Goal: Task Accomplishment & Management: Manage account settings

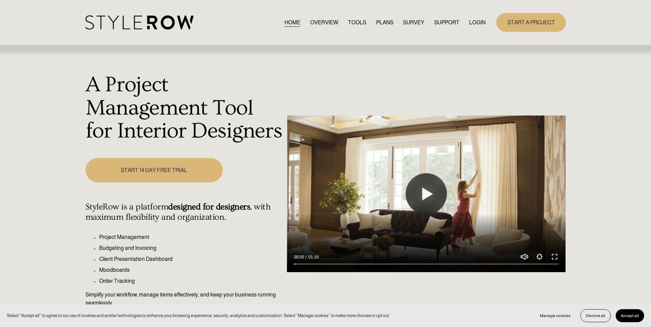
click at [482, 21] on link "LOGIN" at bounding box center [477, 22] width 16 height 9
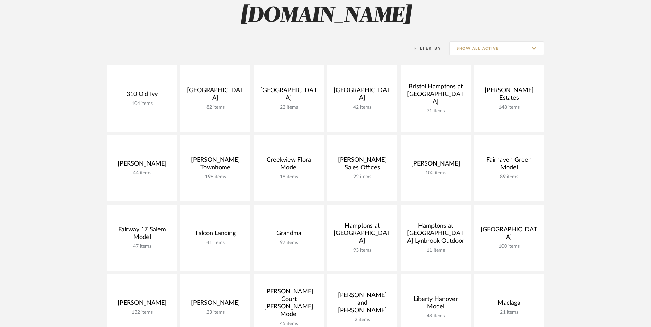
scroll to position [103, 0]
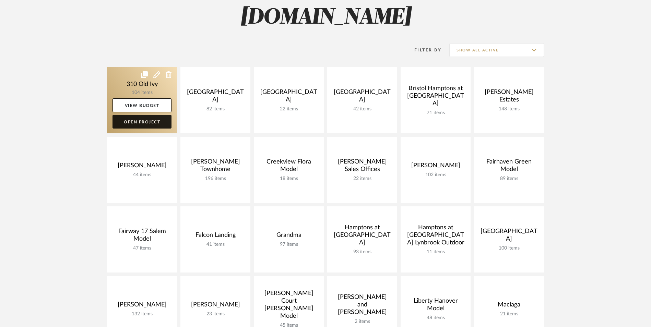
click at [142, 122] on link "Open Project" at bounding box center [142, 122] width 59 height 14
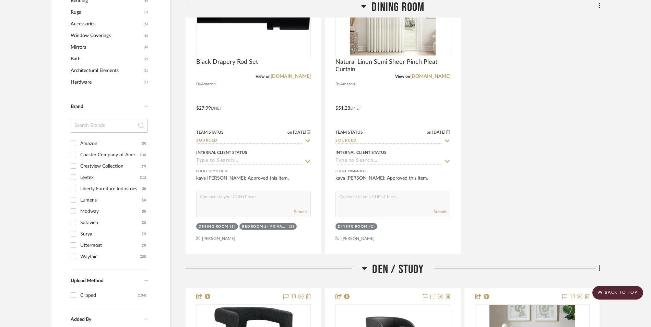
scroll to position [583, 0]
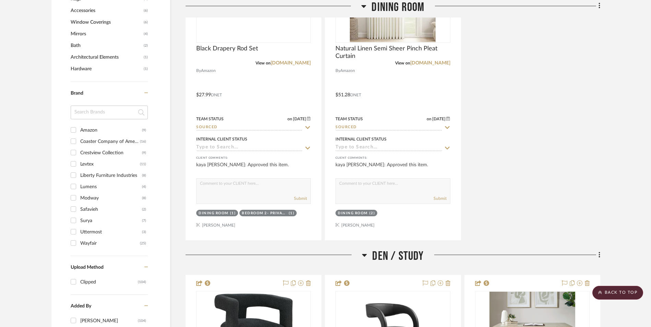
click at [74, 222] on input "Surya (7)" at bounding box center [73, 220] width 11 height 11
checkbox input "true"
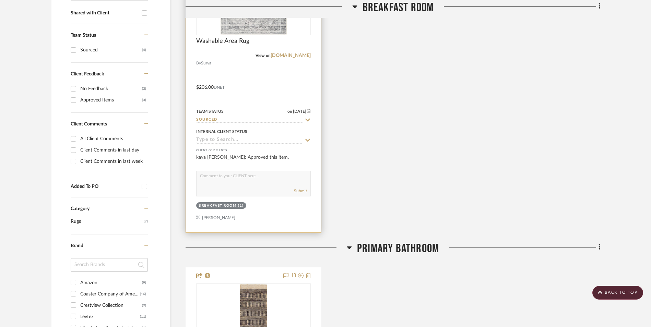
scroll to position [268, 0]
click at [207, 140] on input at bounding box center [249, 140] width 106 height 7
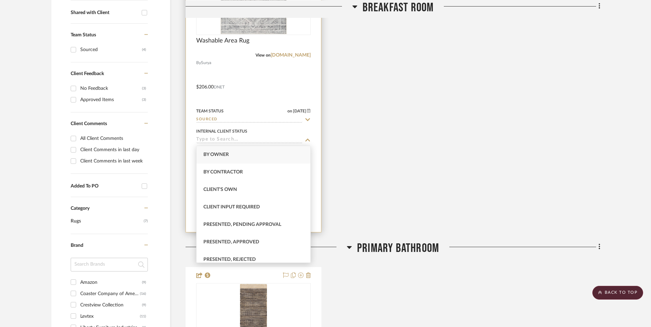
click at [208, 119] on input "Sourced" at bounding box center [249, 120] width 106 height 7
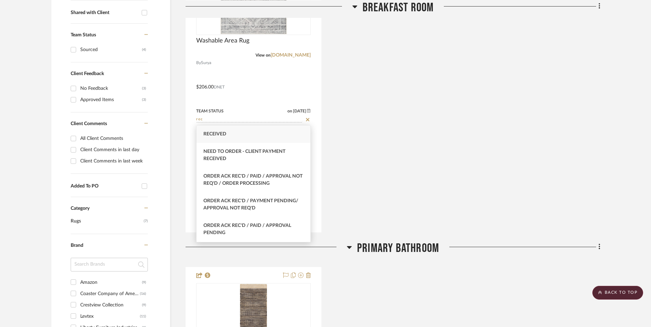
type input "rec"
click at [215, 137] on div "Received" at bounding box center [254, 135] width 114 height 18
type input "[DATE]"
type input "Received"
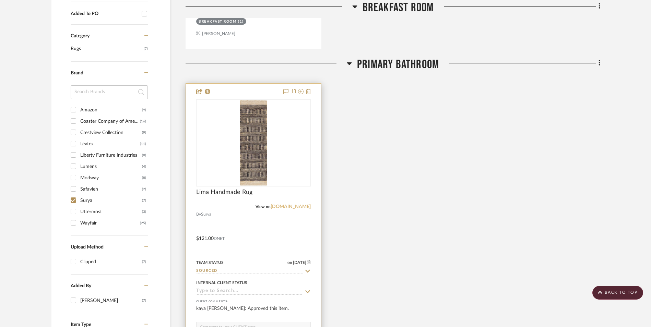
scroll to position [508, 0]
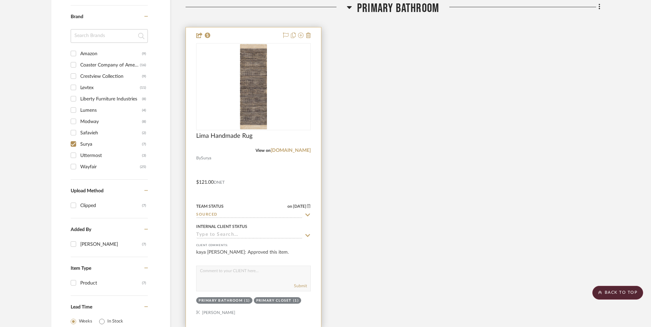
click at [212, 216] on input "Sourced" at bounding box center [249, 215] width 106 height 7
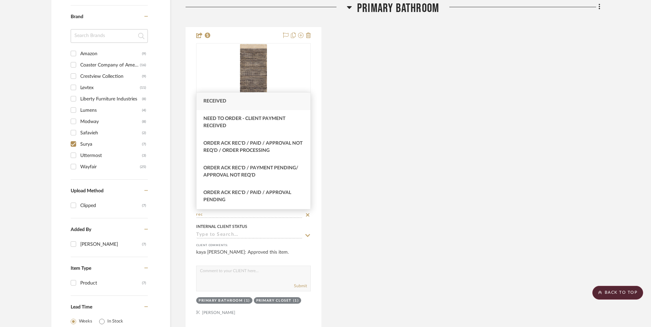
type input "rec"
click at [218, 104] on div "Received" at bounding box center [254, 102] width 114 height 18
type input "[DATE]"
type input "Received"
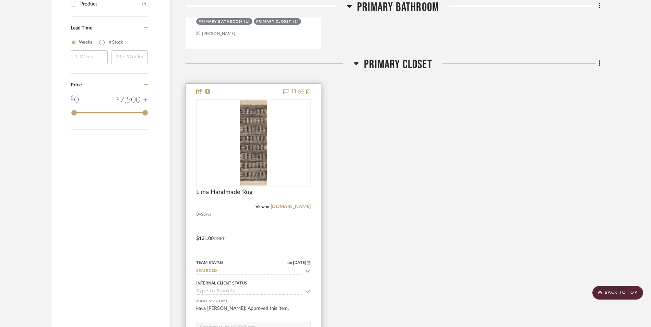
scroll to position [817, 0]
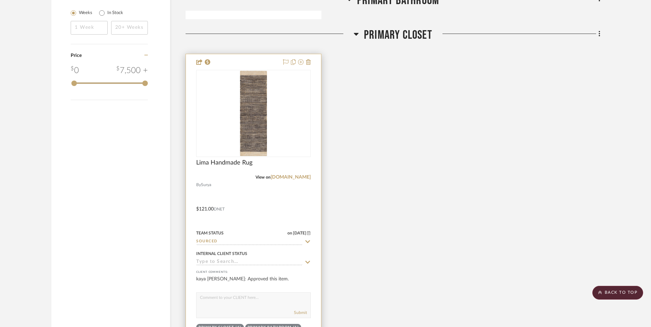
click at [211, 241] on input "Sourced" at bounding box center [249, 242] width 106 height 7
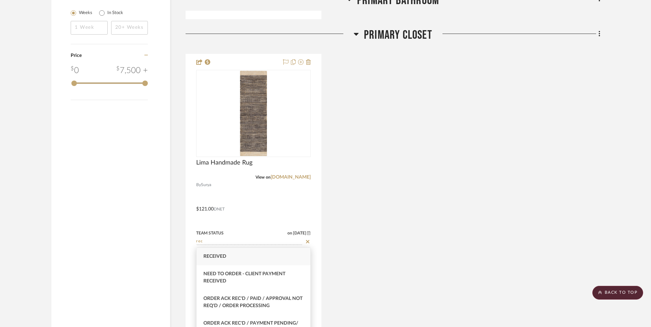
type input "rec"
click at [217, 256] on span "Received" at bounding box center [215, 256] width 23 height 5
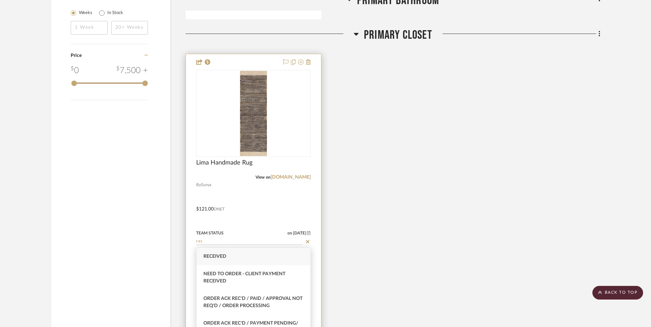
type input "[DATE]"
type input "Received"
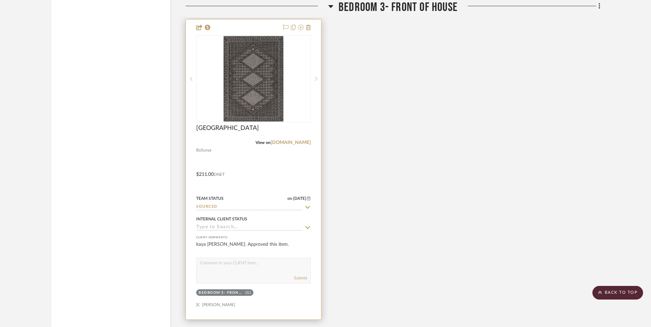
scroll to position [1195, 0]
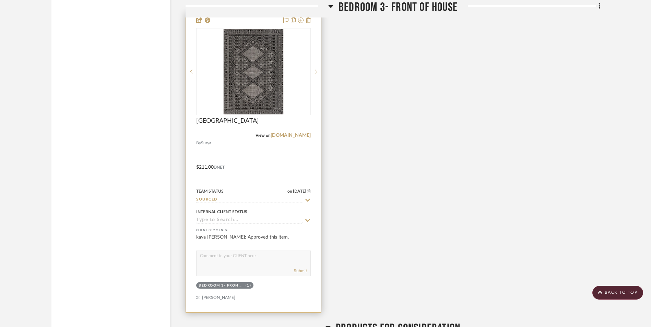
click at [204, 199] on input "Sourced" at bounding box center [249, 200] width 106 height 7
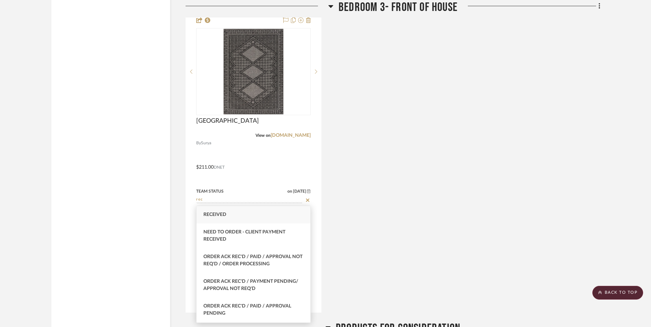
type input "rec"
click at [222, 213] on span "Received" at bounding box center [215, 214] width 23 height 5
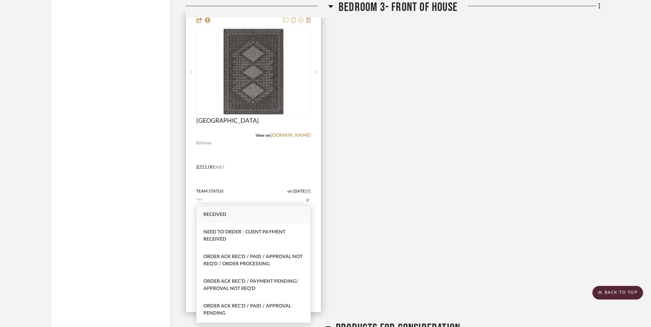
type input "[DATE]"
type input "Received"
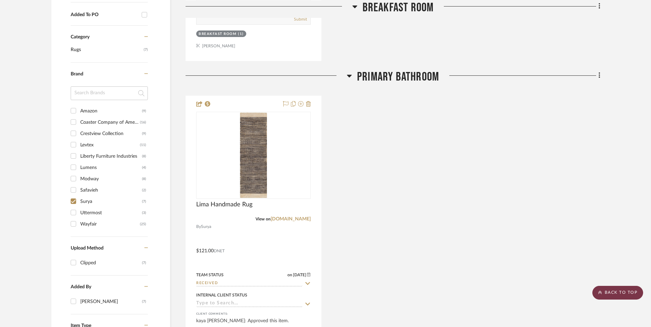
click at [611, 294] on scroll-to-top-button "BACK TO TOP" at bounding box center [618, 293] width 51 height 14
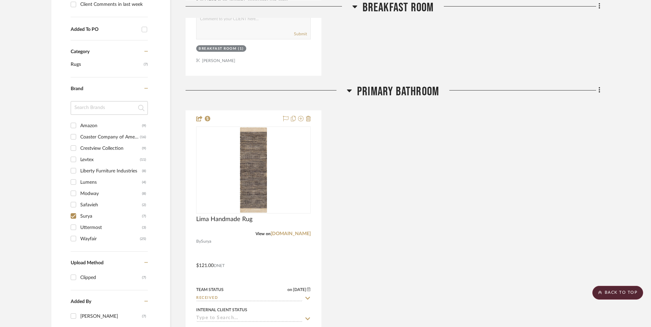
scroll to position [480, 0]
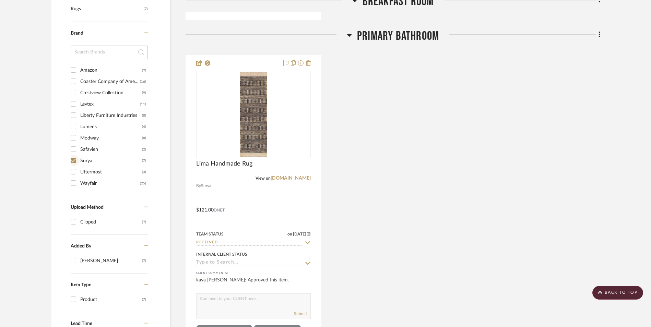
click at [74, 161] on input "Surya (7)" at bounding box center [73, 160] width 11 height 11
checkbox input "false"
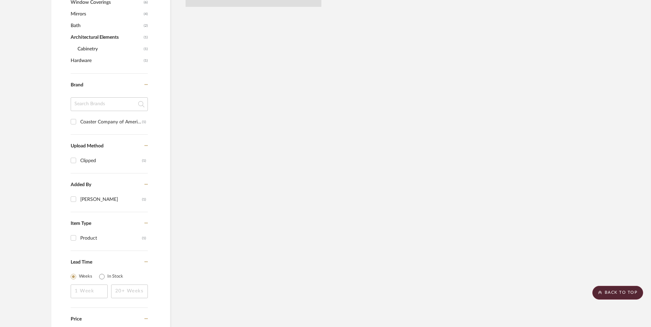
scroll to position [392, 0]
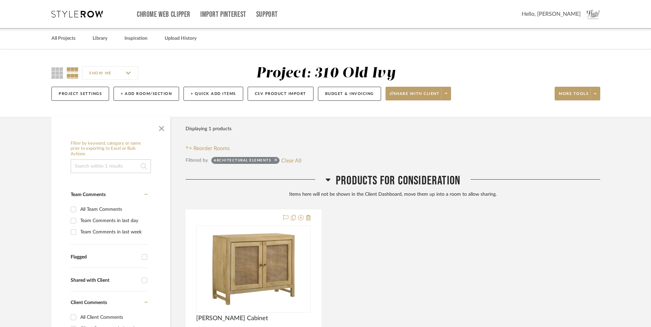
click at [275, 160] on icon at bounding box center [276, 160] width 3 height 4
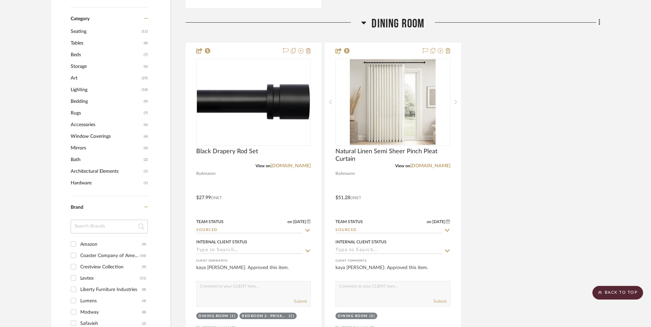
scroll to position [652, 0]
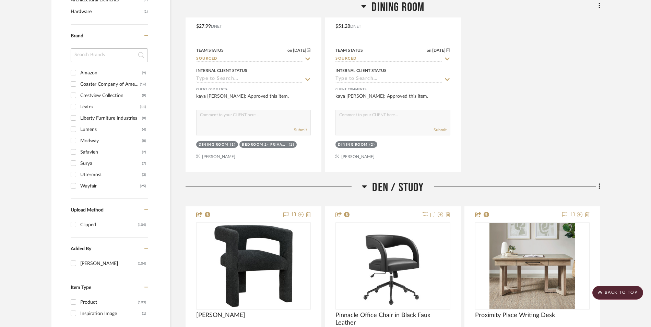
click at [74, 151] on input "[PERSON_NAME] (2)" at bounding box center [73, 152] width 11 height 11
checkbox input "true"
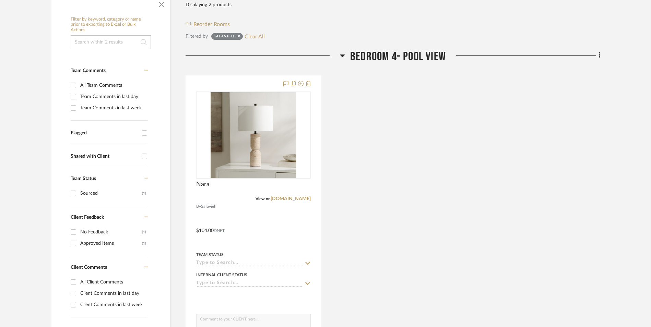
scroll to position [206, 0]
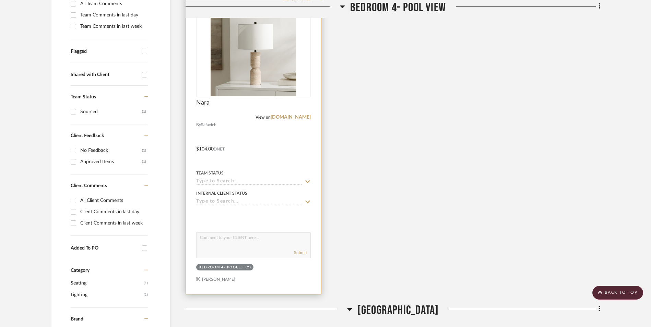
click at [215, 182] on input at bounding box center [249, 182] width 106 height 7
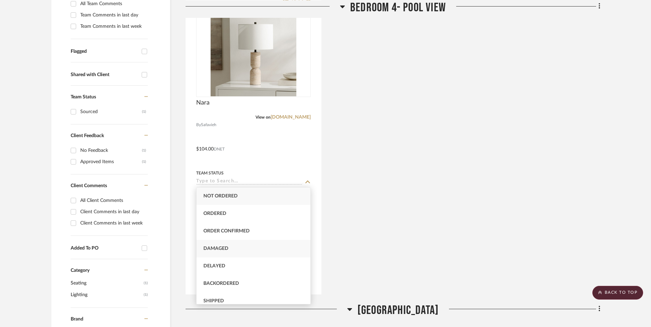
scroll to position [103, 0]
click at [220, 213] on span "Received" at bounding box center [215, 215] width 23 height 5
type input "[DATE]"
type input "Received"
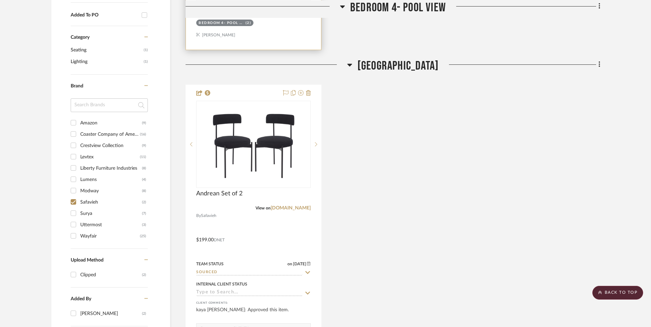
scroll to position [480, 0]
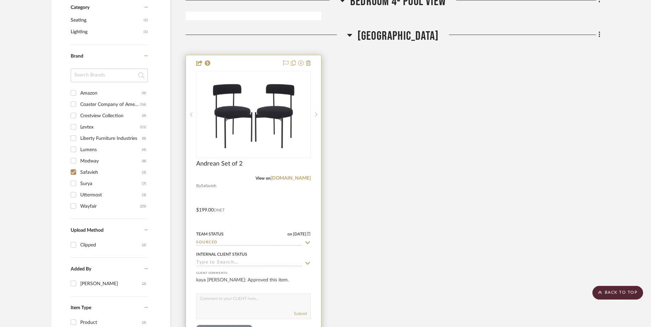
click at [216, 243] on input "Sourced" at bounding box center [249, 243] width 106 height 7
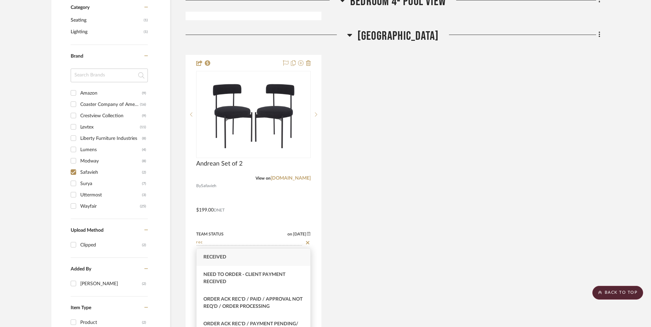
type input "rec"
click at [216, 259] on span "Received" at bounding box center [215, 257] width 23 height 5
type input "[DATE]"
type input "Received"
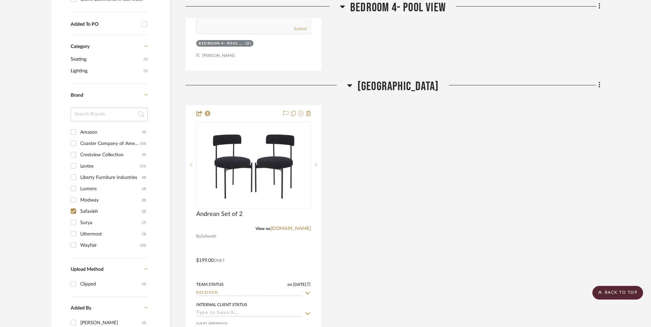
scroll to position [446, 0]
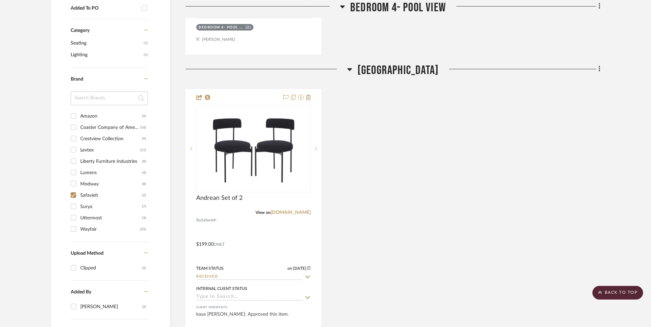
click at [72, 194] on input "[PERSON_NAME] (2)" at bounding box center [73, 195] width 11 height 11
checkbox input "false"
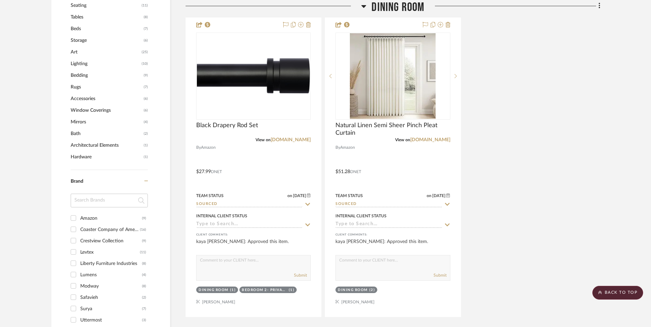
scroll to position [572, 0]
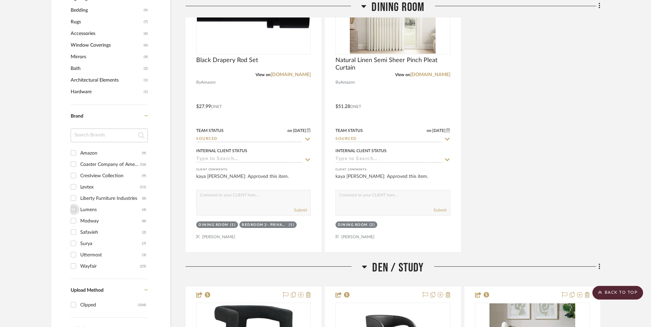
click at [73, 209] on input "Lumens (4)" at bounding box center [73, 209] width 11 height 11
checkbox input "true"
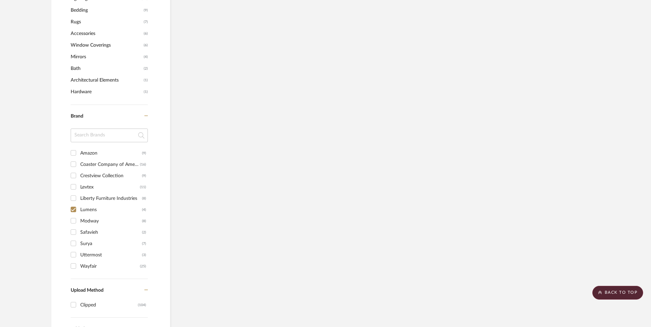
scroll to position [491, 0]
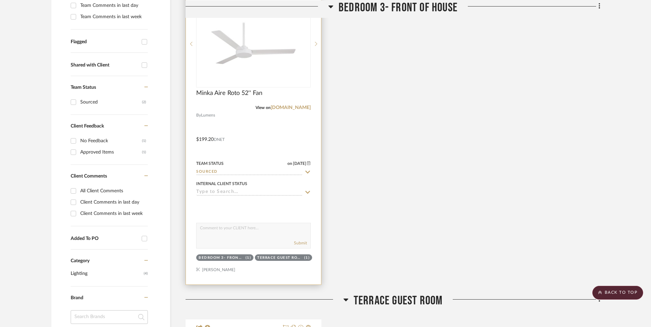
scroll to position [137, 0]
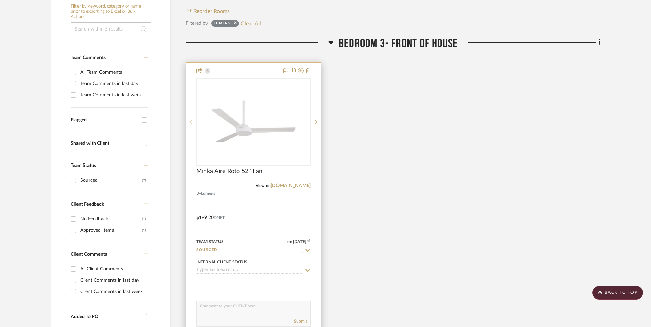
click at [214, 250] on input "Sourced" at bounding box center [249, 250] width 106 height 7
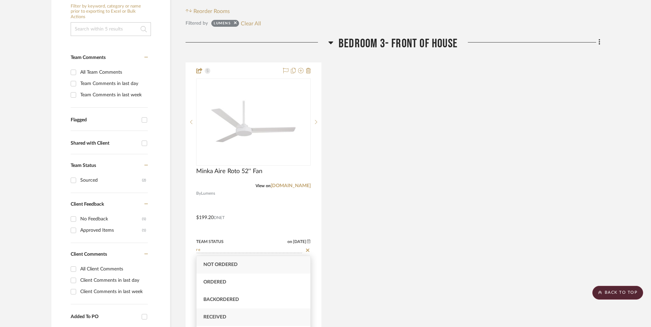
type input "re"
click at [217, 315] on span "Received" at bounding box center [215, 317] width 23 height 5
type input "[DATE]"
type input "Received"
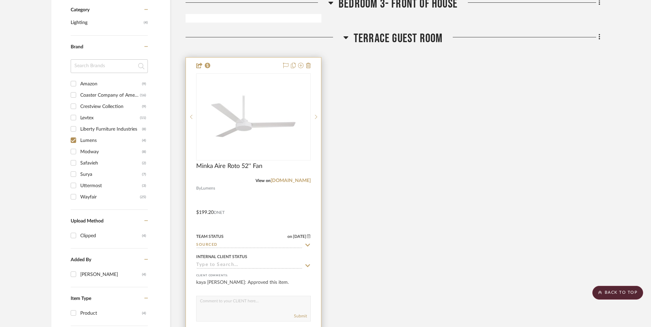
scroll to position [480, 0]
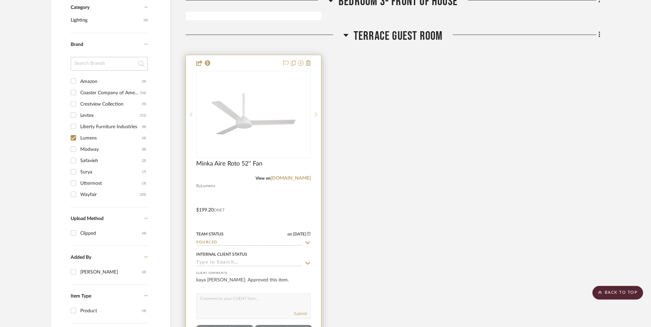
click at [210, 241] on input "Sourced" at bounding box center [249, 243] width 106 height 7
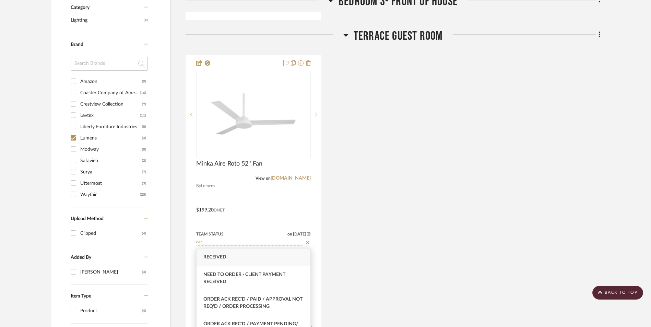
type input "rec"
click at [222, 259] on span "Received" at bounding box center [215, 257] width 23 height 5
type input "[DATE]"
type input "Received"
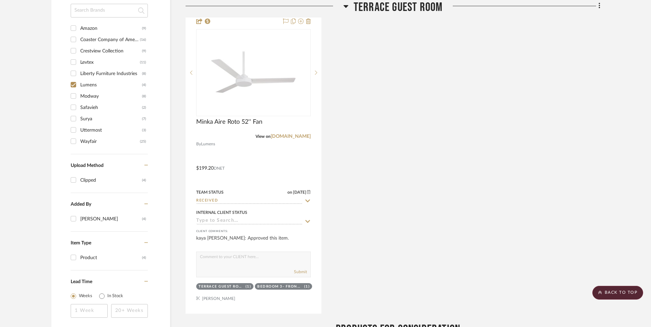
scroll to position [469, 0]
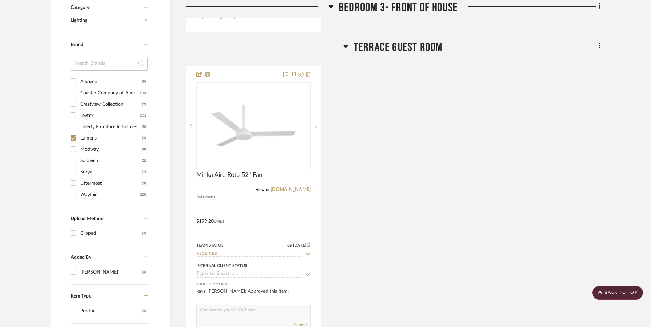
click at [73, 137] on input "Lumens (4)" at bounding box center [73, 137] width 11 height 11
checkbox input "false"
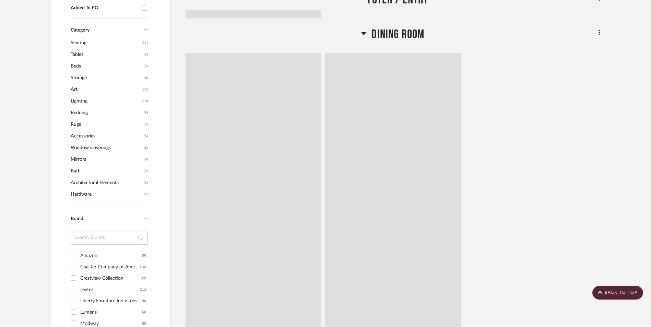
scroll to position [492, 0]
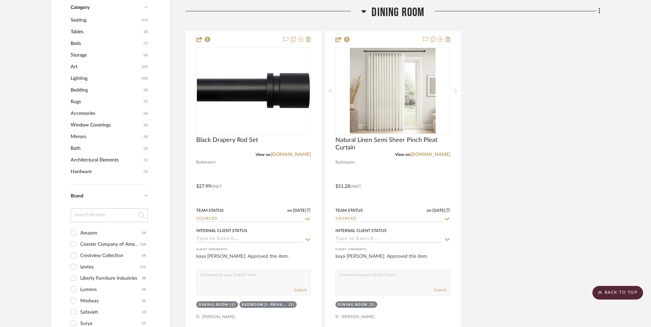
click at [72, 245] on input "Coaster Company of America (16)" at bounding box center [73, 244] width 11 height 11
checkbox input "true"
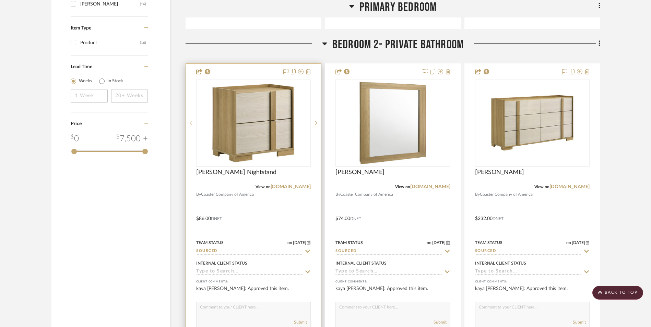
scroll to position [858, 0]
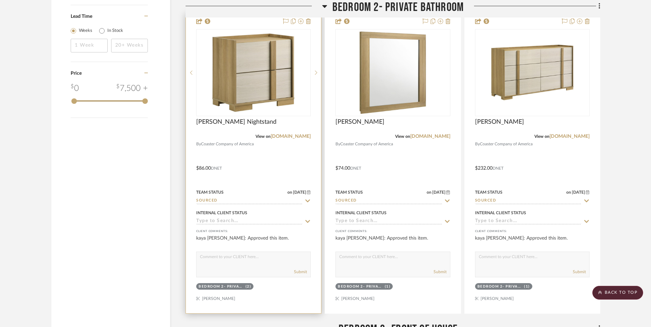
click at [211, 200] on input "Sourced" at bounding box center [249, 201] width 106 height 7
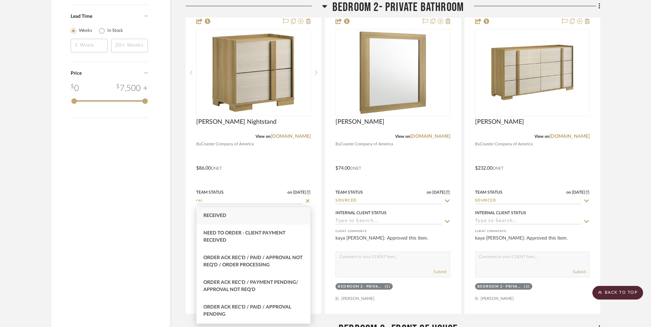
type input "rec"
type input "[DATE]"
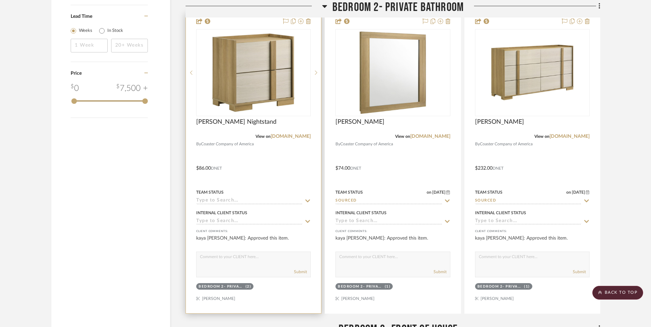
click at [264, 204] on input at bounding box center [249, 201] width 106 height 7
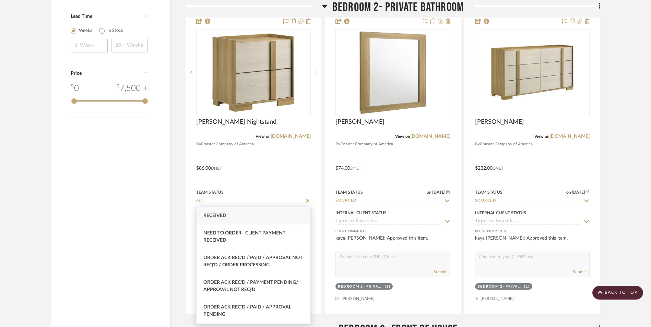
type input "rec"
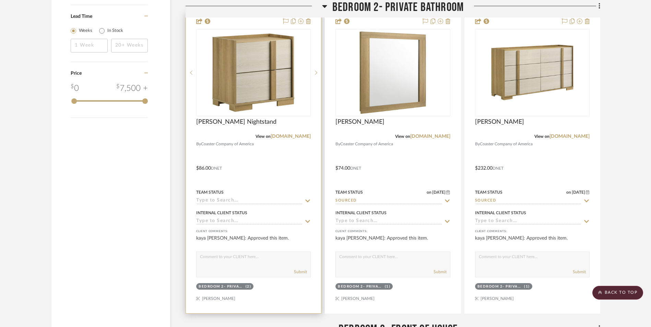
click at [217, 201] on input at bounding box center [249, 201] width 106 height 7
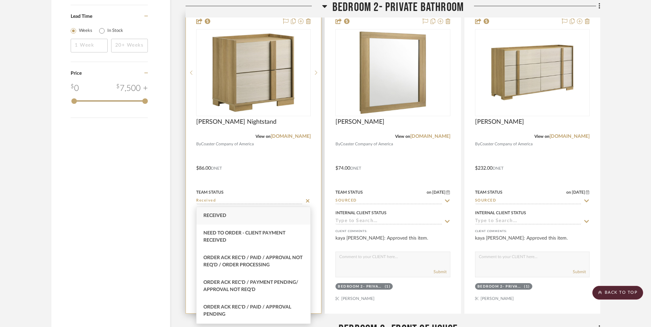
type input "Received"
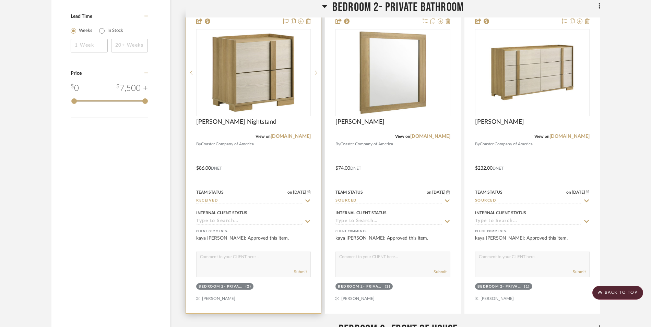
scroll to position [869, 0]
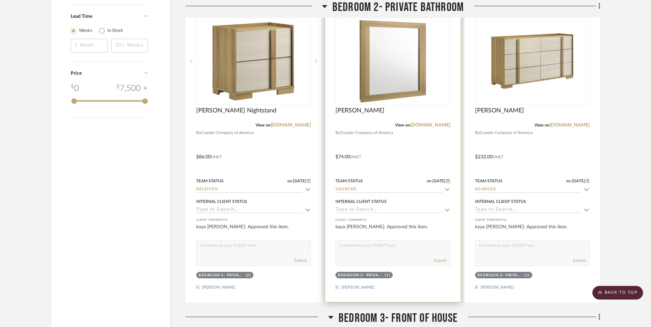
click at [357, 188] on input "Sourced" at bounding box center [389, 190] width 106 height 7
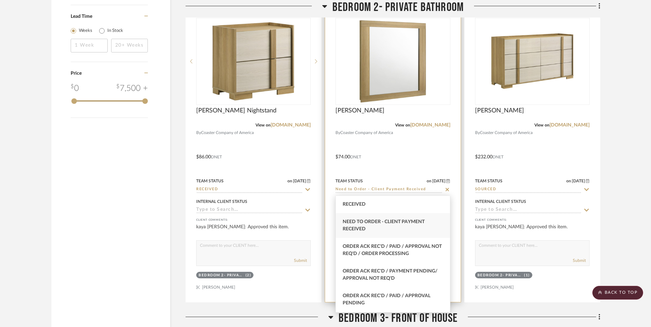
type input "Need to Order - Client Payment Received"
type input "[DATE]"
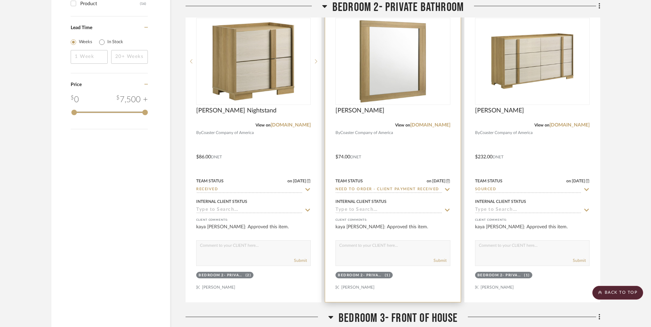
scroll to position [881, 0]
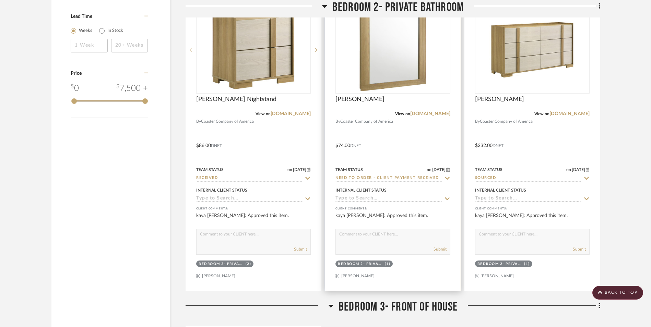
click at [362, 178] on input "Need to Order - Client Payment Received" at bounding box center [389, 178] width 106 height 7
click at [362, 178] on input "Need to Ordreer - Client Payment Received" at bounding box center [389, 178] width 106 height 7
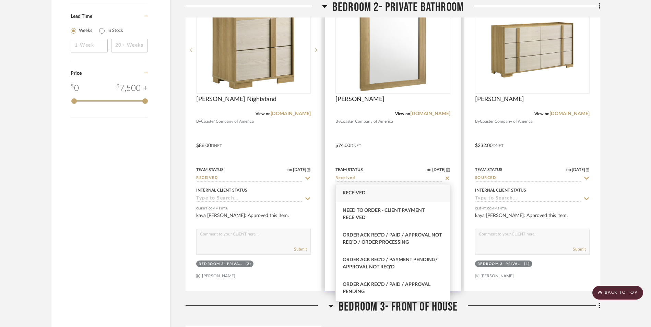
type input "Received"
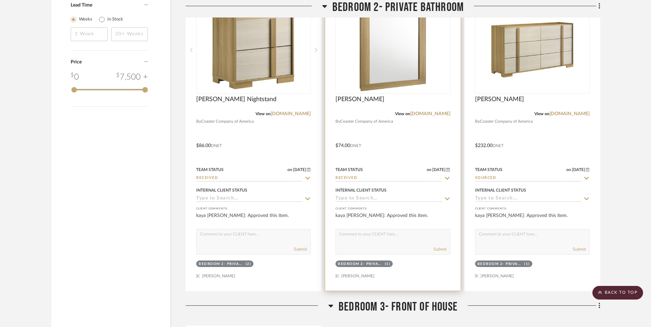
scroll to position [869, 0]
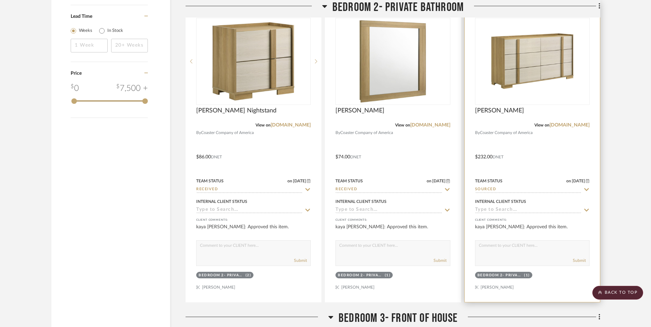
click at [511, 189] on input "Sourced" at bounding box center [528, 190] width 106 height 7
click at [486, 189] on input "Sourced" at bounding box center [528, 190] width 106 height 7
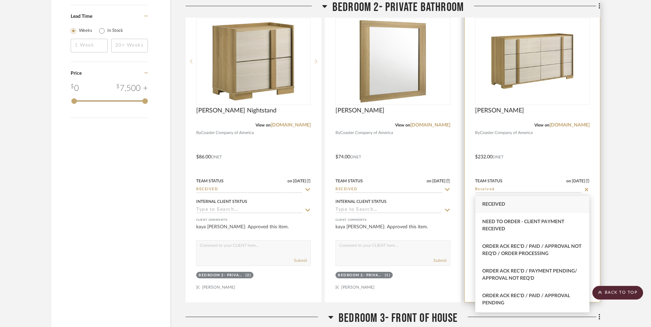
type input "Received"
type input "[DATE]"
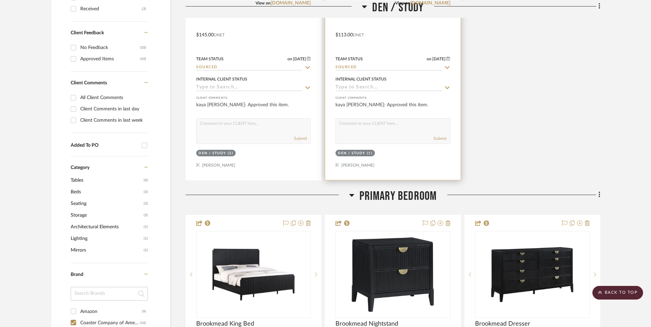
scroll to position [492, 0]
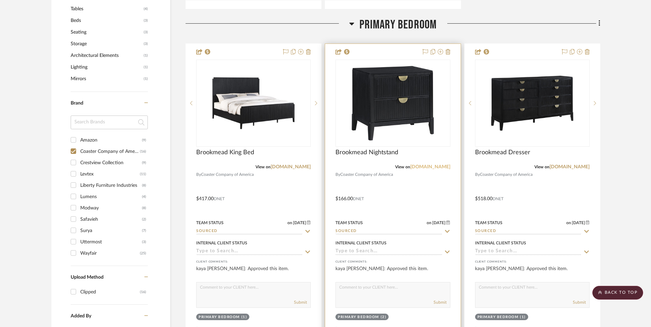
click at [424, 165] on link "[DOMAIN_NAME]" at bounding box center [430, 167] width 40 height 5
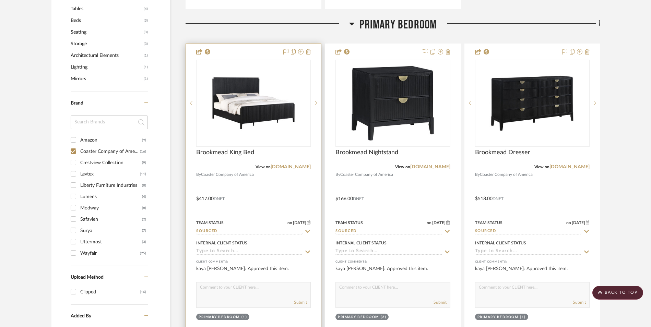
click at [219, 233] on input "Sourced" at bounding box center [249, 232] width 106 height 7
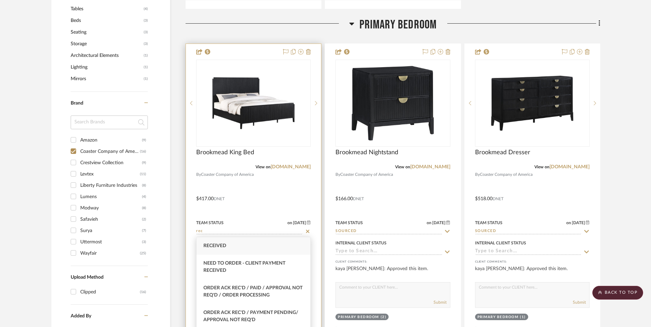
type input "Received"
type input "[DATE]"
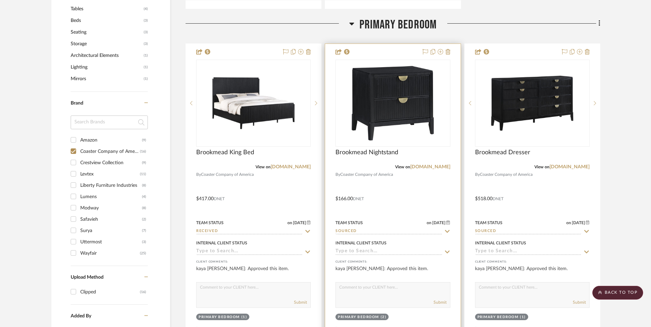
click at [349, 231] on input "Sourced" at bounding box center [389, 232] width 106 height 7
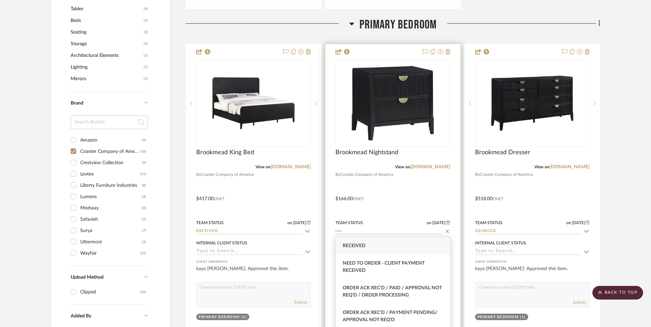
type input "Received"
type input "[DATE]"
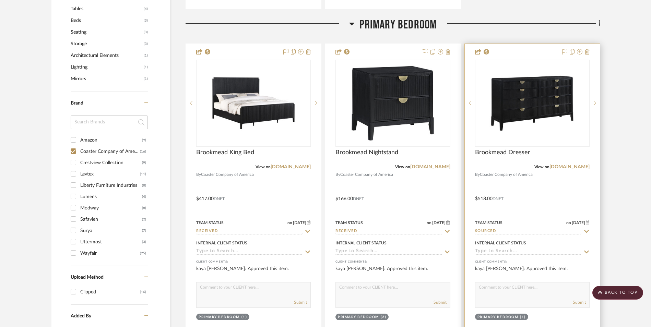
click at [500, 233] on input "Sourced" at bounding box center [528, 232] width 106 height 7
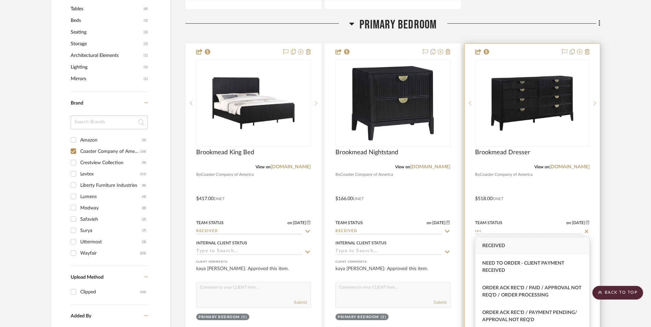
type input "Received"
type input "[DATE]"
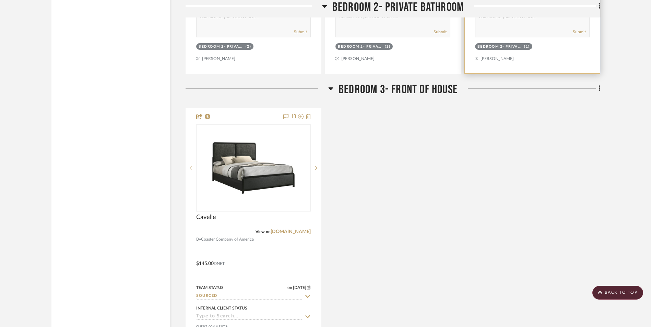
scroll to position [1110, 0]
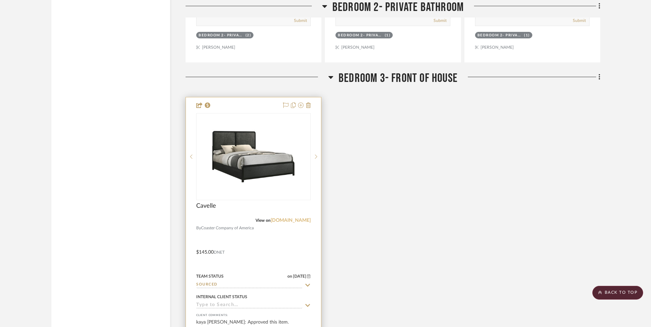
click at [274, 221] on link "[DOMAIN_NAME]" at bounding box center [291, 220] width 40 height 5
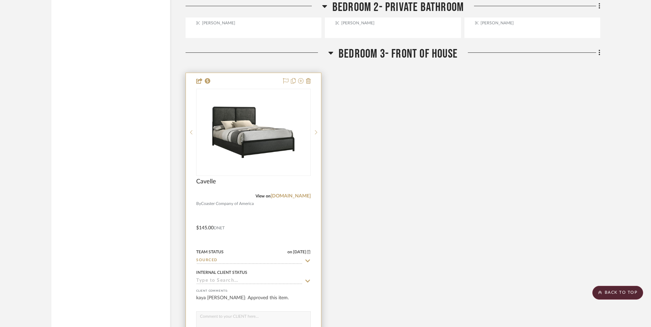
scroll to position [1144, 0]
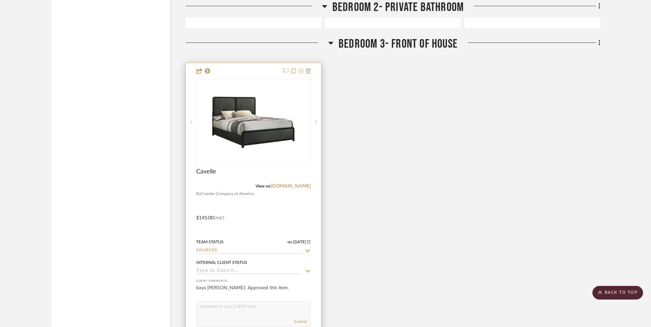
click at [215, 249] on input "Sourced" at bounding box center [249, 251] width 106 height 7
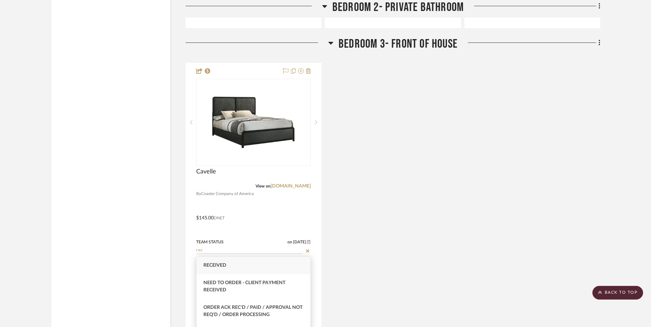
type input "Received"
type input "[DATE]"
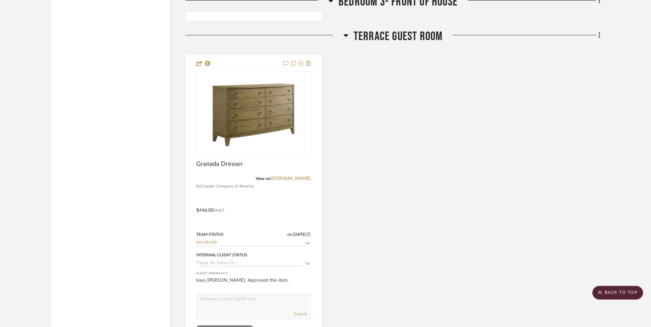
scroll to position [1453, 0]
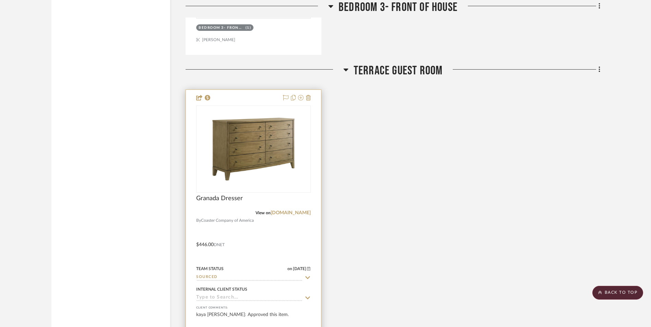
click at [224, 276] on input "Sourced" at bounding box center [249, 278] width 106 height 7
type input "Received"
type input "[DATE]"
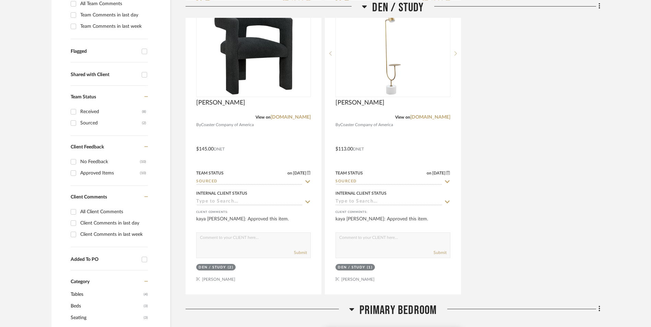
scroll to position [172, 0]
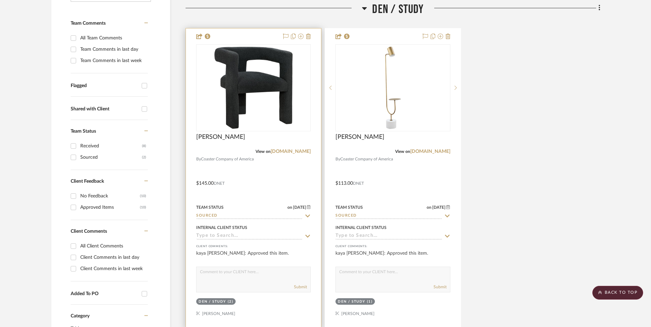
click at [225, 219] on input "Sourced" at bounding box center [249, 216] width 106 height 7
click at [225, 218] on input "Sourced" at bounding box center [249, 216] width 106 height 7
click at [225, 215] on input "Sourcedrec" at bounding box center [249, 216] width 106 height 7
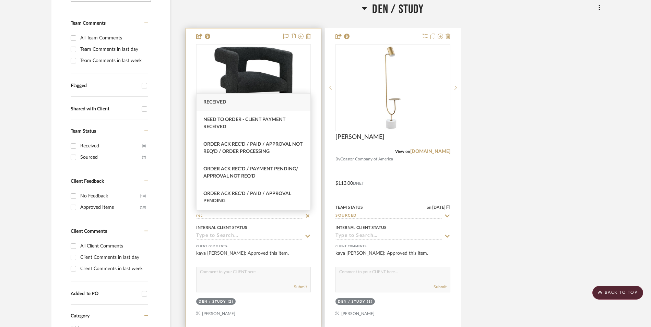
type input "Received"
type input "[DATE]"
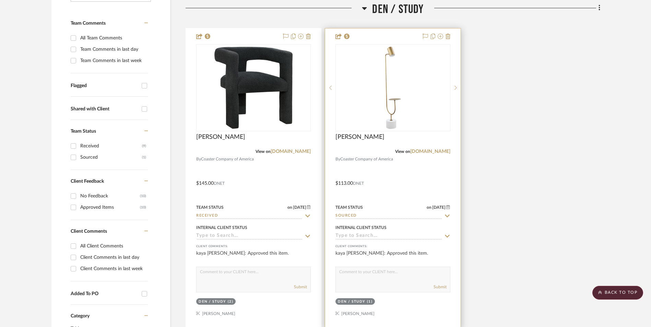
click at [344, 216] on input "Sourced" at bounding box center [389, 216] width 106 height 7
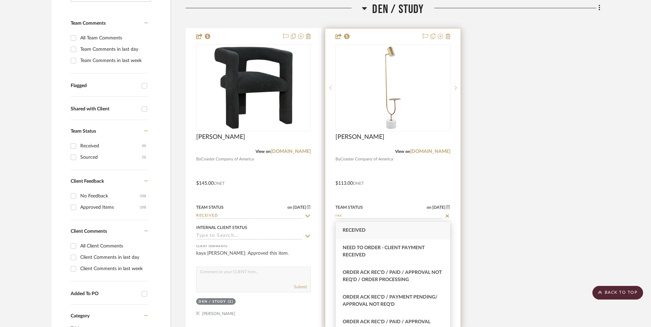
type input "Received"
type input "[DATE]"
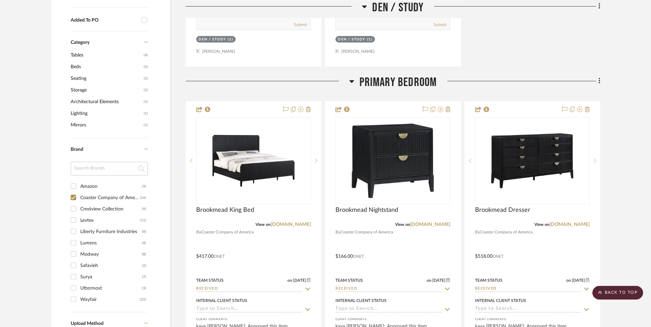
scroll to position [446, 0]
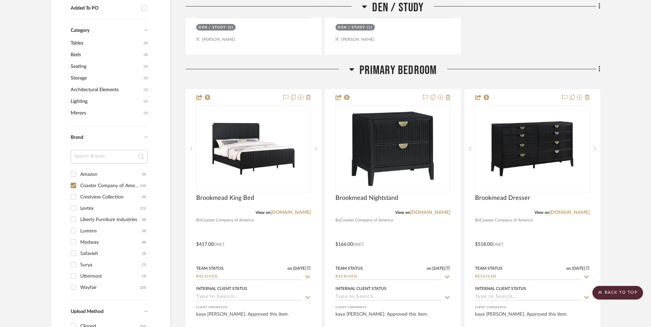
click at [75, 184] on input "Coaster Company of America (16)" at bounding box center [73, 185] width 11 height 11
checkbox input "false"
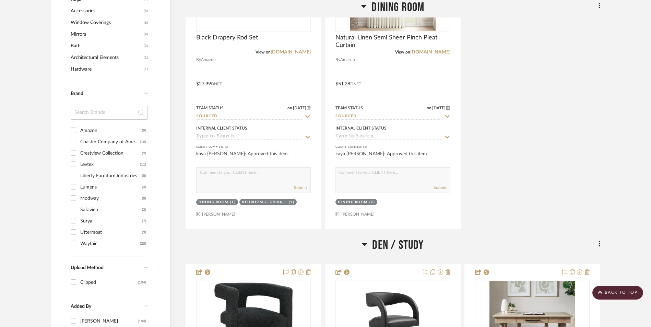
scroll to position [606, 0]
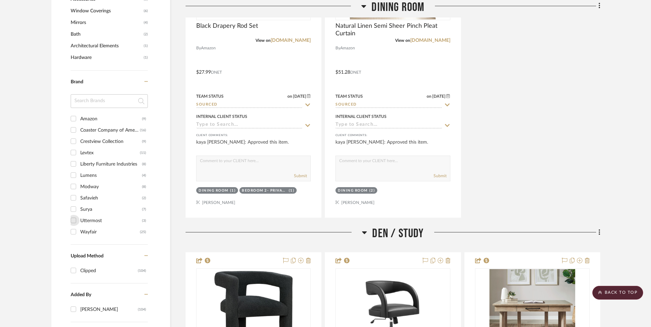
click at [74, 221] on input "Uttermost (3)" at bounding box center [73, 220] width 11 height 11
checkbox input "true"
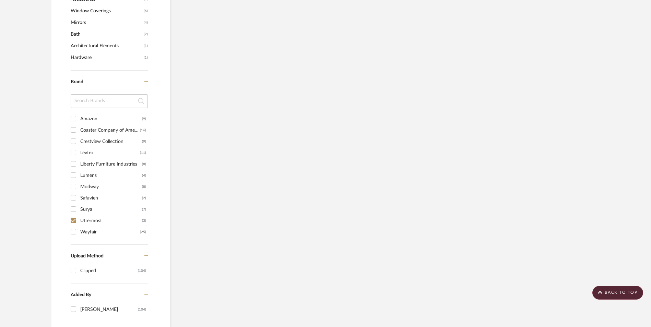
scroll to position [583, 0]
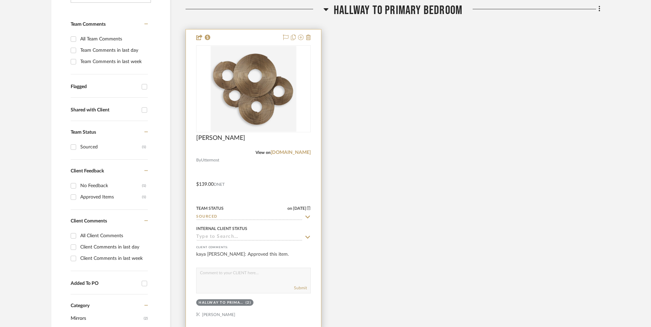
scroll to position [240, 0]
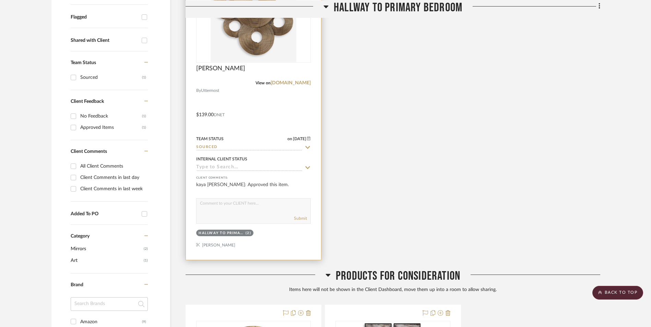
click at [219, 147] on input "Sourced" at bounding box center [249, 147] width 106 height 7
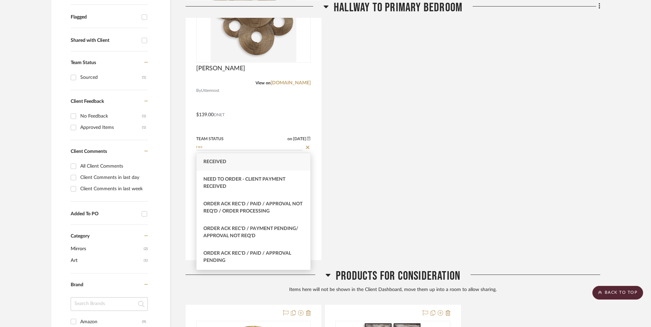
type input "Received"
type input "[DATE]"
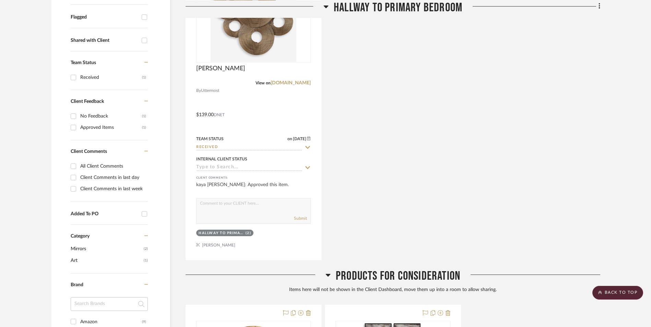
scroll to position [412, 0]
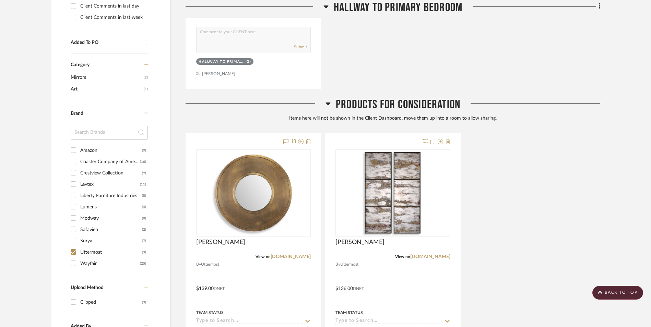
click at [73, 253] on input "Uttermost (3)" at bounding box center [73, 252] width 11 height 11
checkbox input "false"
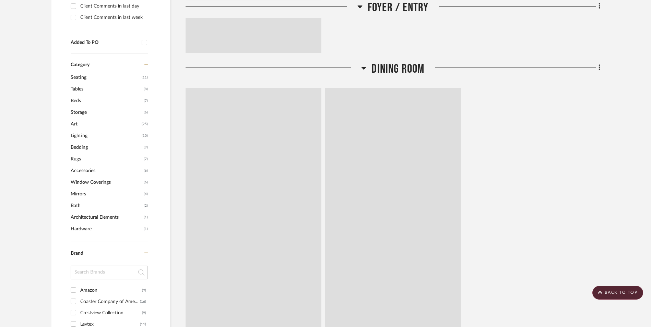
click at [74, 196] on span "Mirrors" at bounding box center [106, 194] width 71 height 12
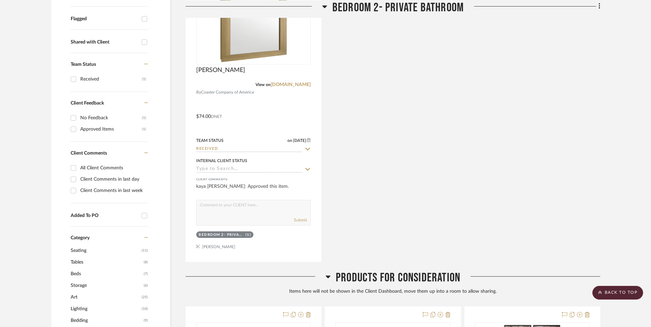
scroll to position [69, 0]
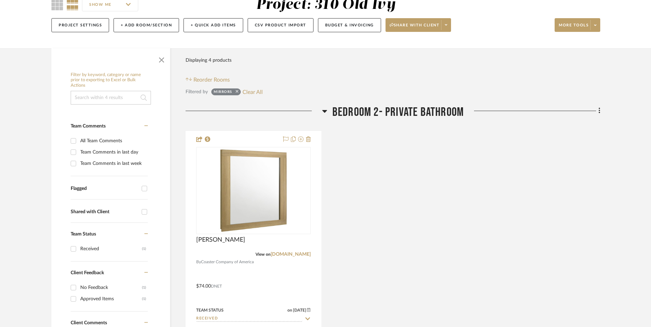
click at [239, 91] on icon at bounding box center [237, 91] width 3 height 3
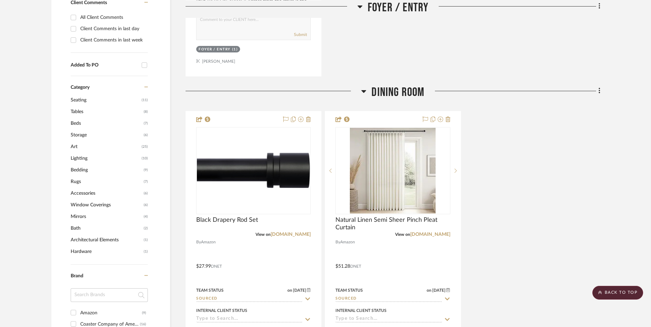
scroll to position [618, 0]
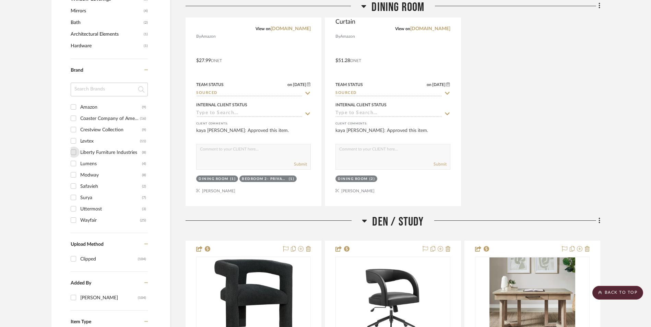
click at [73, 152] on input "Liberty Furniture Industries (8)" at bounding box center [73, 152] width 11 height 11
checkbox input "true"
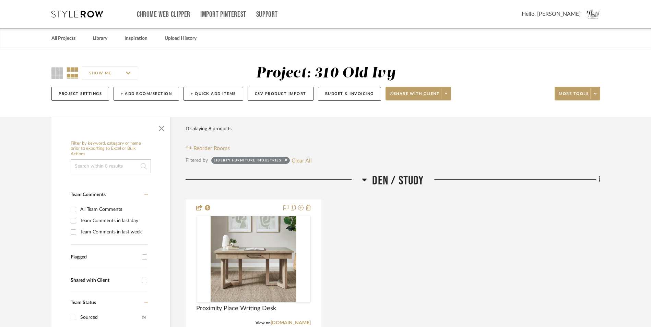
scroll to position [137, 0]
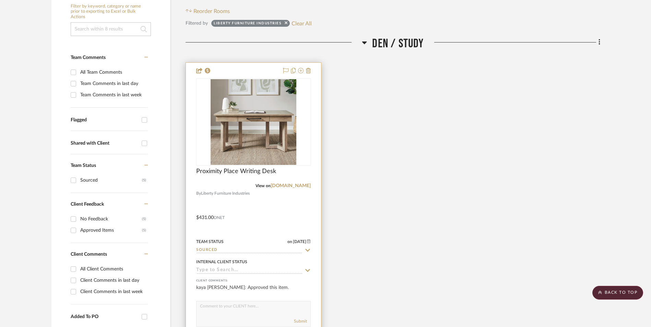
click at [207, 251] on input "Sourced" at bounding box center [249, 250] width 106 height 7
click at [207, 251] on input "Sourrecced" at bounding box center [249, 250] width 106 height 7
click at [207, 250] on input "Sourrecced" at bounding box center [249, 250] width 106 height 7
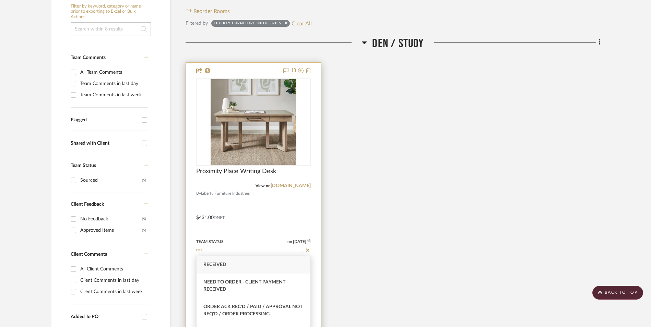
type input "Received"
type input "[DATE]"
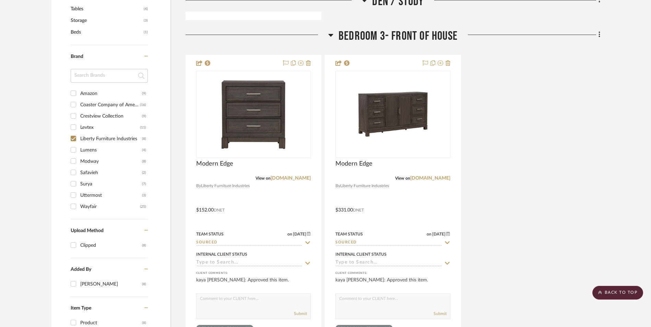
scroll to position [492, 0]
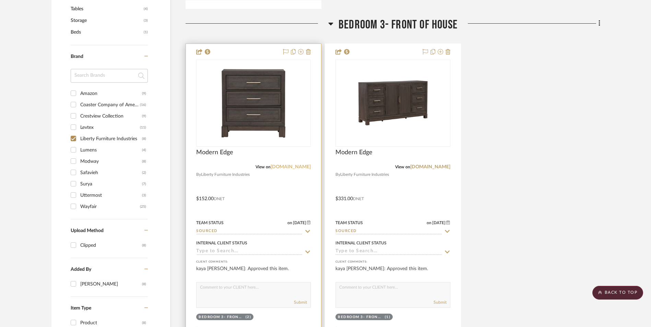
click at [303, 166] on link "[DOMAIN_NAME]" at bounding box center [291, 167] width 40 height 5
click at [214, 231] on input "Sourced" at bounding box center [249, 232] width 106 height 7
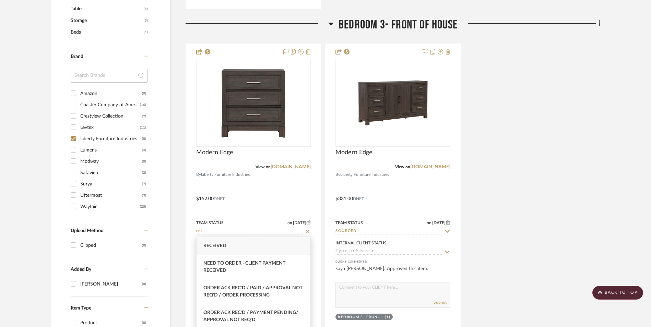
type input "rec"
click at [220, 247] on span "Received" at bounding box center [215, 246] width 23 height 5
type input "[DATE]"
type input "Received"
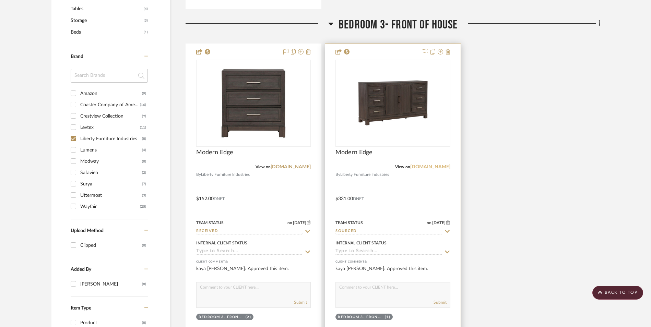
click at [419, 167] on link "[DOMAIN_NAME]" at bounding box center [430, 167] width 40 height 5
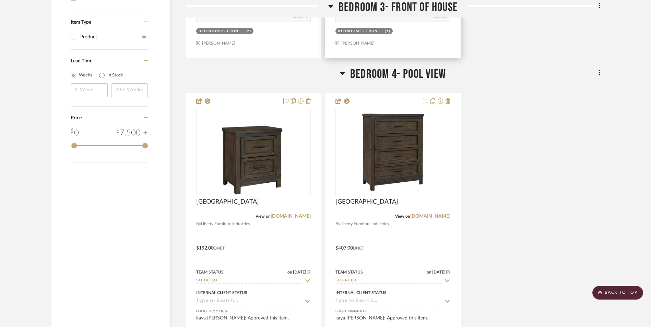
scroll to position [835, 0]
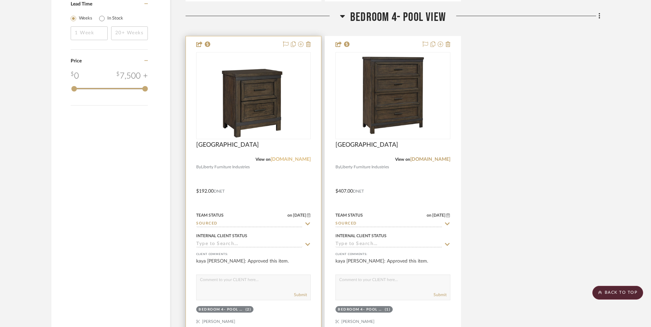
click at [285, 159] on link "[DOMAIN_NAME]" at bounding box center [291, 159] width 40 height 5
click at [221, 220] on div "Team Status on [DATE] [DATE] Sourced" at bounding box center [253, 219] width 115 height 16
click at [218, 225] on input "Sourced" at bounding box center [249, 224] width 106 height 7
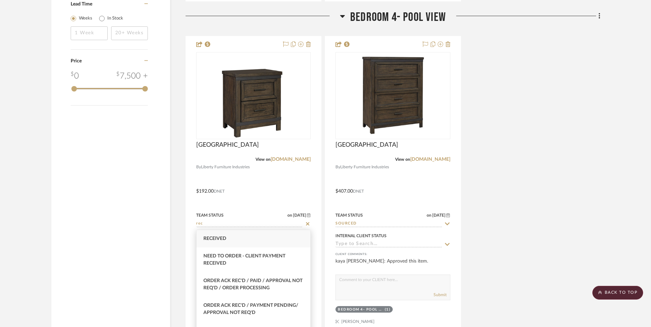
type input "rec"
click at [218, 237] on span "Received" at bounding box center [215, 238] width 23 height 5
type input "[DATE]"
type input "Received"
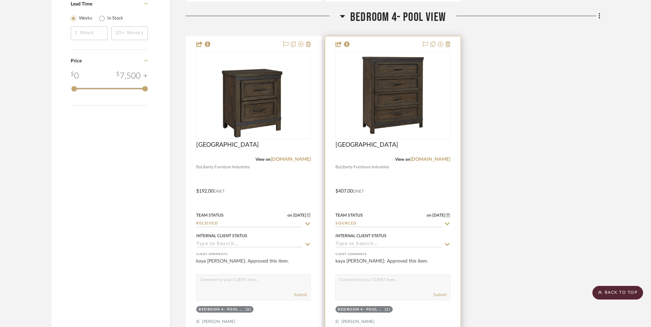
click at [369, 223] on input "Sourced" at bounding box center [389, 224] width 106 height 7
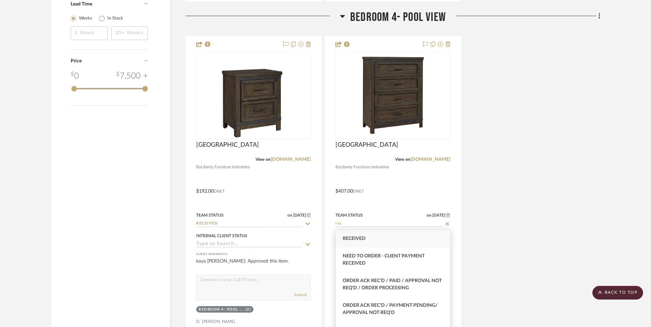
type input "rec"
click at [362, 240] on span "Received" at bounding box center [354, 238] width 23 height 5
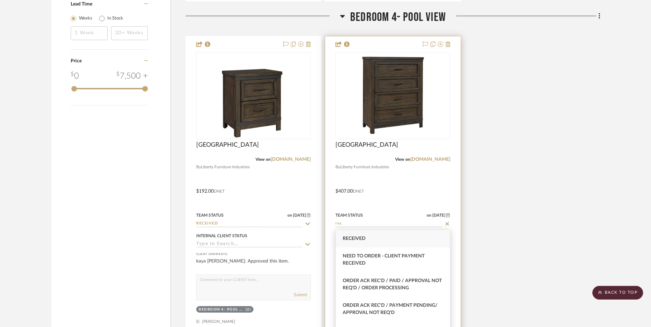
type input "[DATE]"
type input "Received"
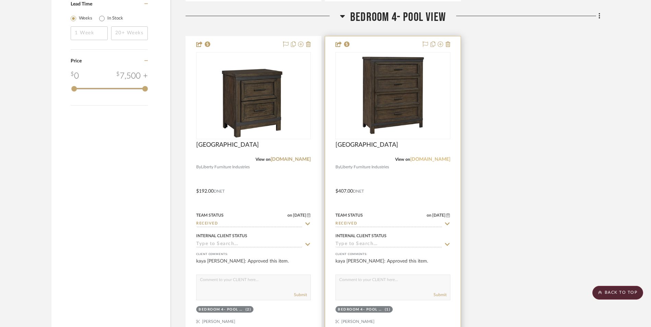
click at [410, 159] on link "[DOMAIN_NAME]" at bounding box center [430, 159] width 40 height 5
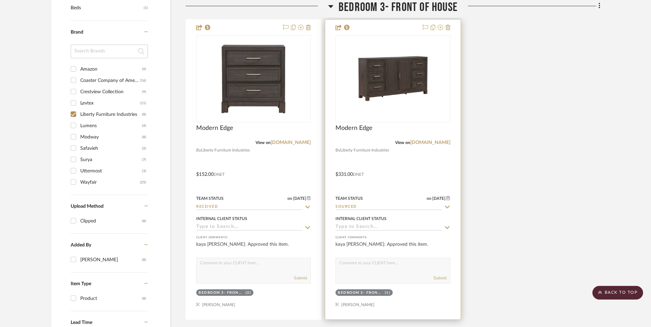
scroll to position [492, 0]
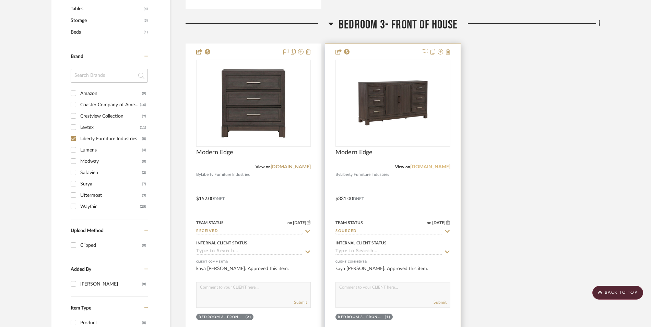
click at [435, 167] on link "[DOMAIN_NAME]" at bounding box center [430, 167] width 40 height 5
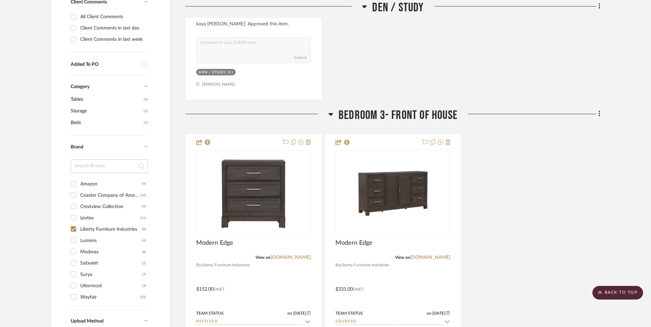
scroll to position [389, 0]
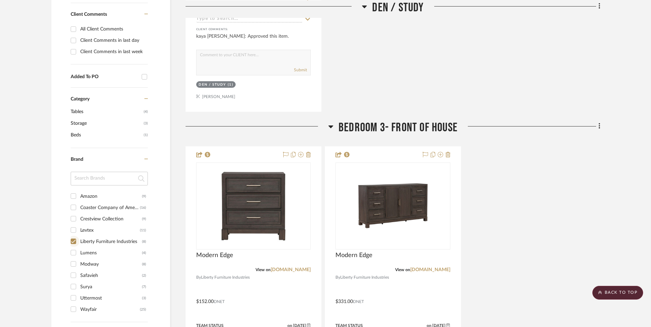
click at [74, 241] on input "Liberty Furniture Industries (8)" at bounding box center [73, 241] width 11 height 11
checkbox input "false"
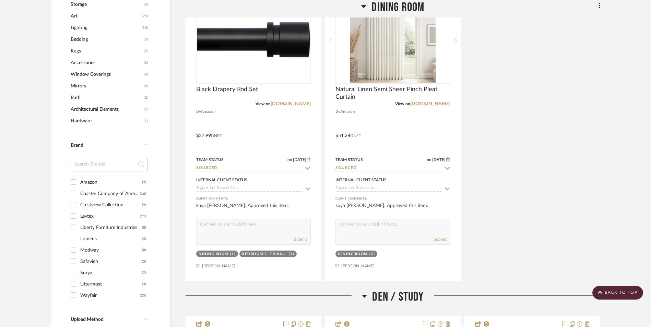
scroll to position [629, 0]
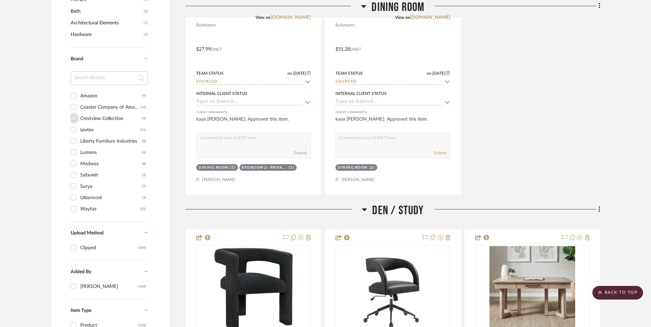
click at [72, 119] on input "Crestview Collection (9)" at bounding box center [73, 118] width 11 height 11
checkbox input "true"
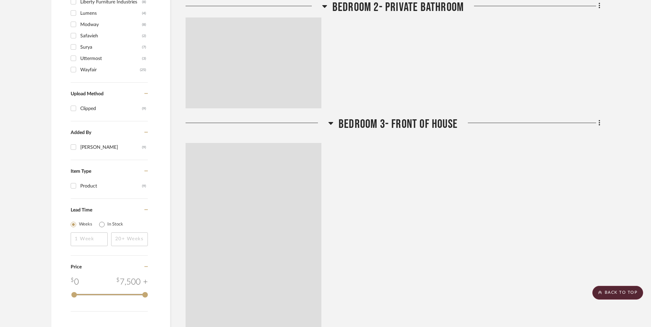
scroll to position [525, 0]
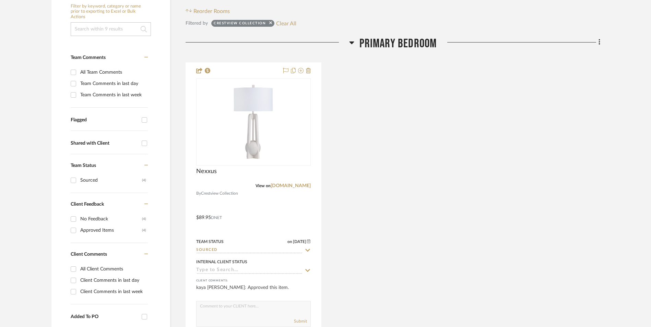
scroll to position [172, 0]
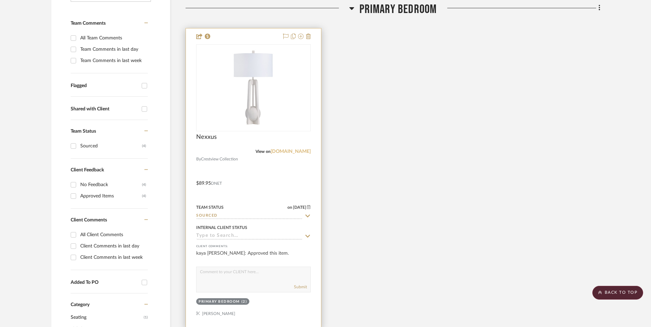
click at [272, 150] on link "[DOMAIN_NAME]" at bounding box center [291, 151] width 40 height 5
click at [221, 214] on input "Sourced" at bounding box center [249, 216] width 106 height 7
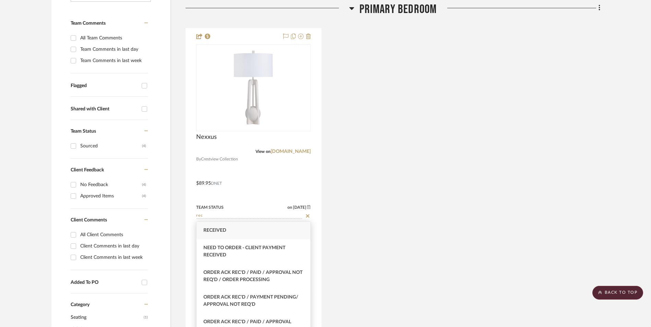
type input "rec"
click at [220, 233] on span "Received" at bounding box center [215, 230] width 23 height 5
type input "[DATE]"
type input "Received"
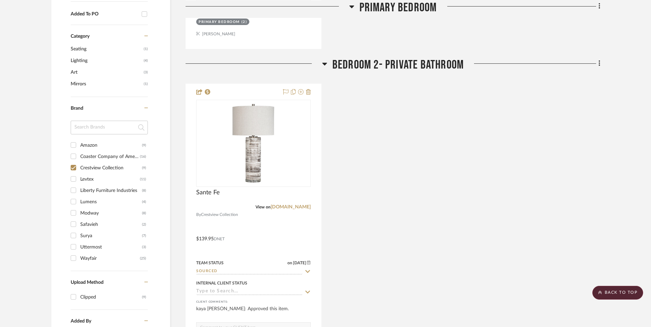
scroll to position [480, 0]
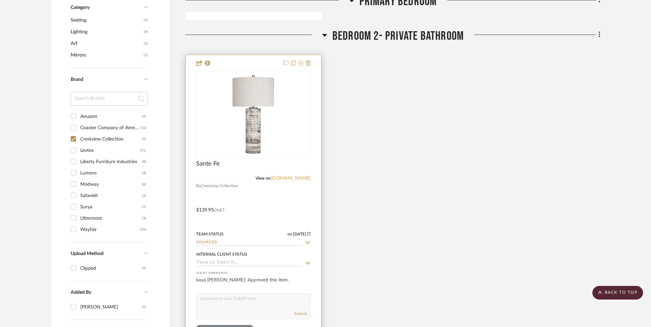
click at [300, 177] on link "[DOMAIN_NAME]" at bounding box center [291, 178] width 40 height 5
click at [227, 240] on input "Sourced" at bounding box center [249, 243] width 106 height 7
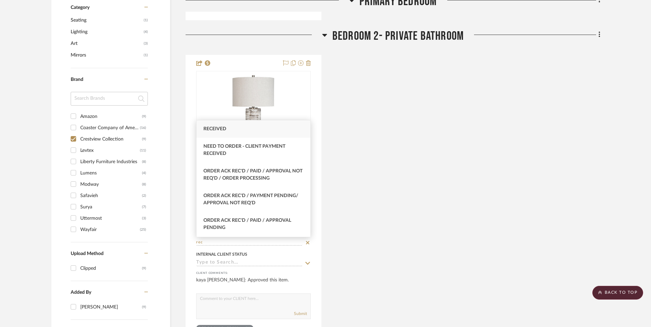
type input "rec"
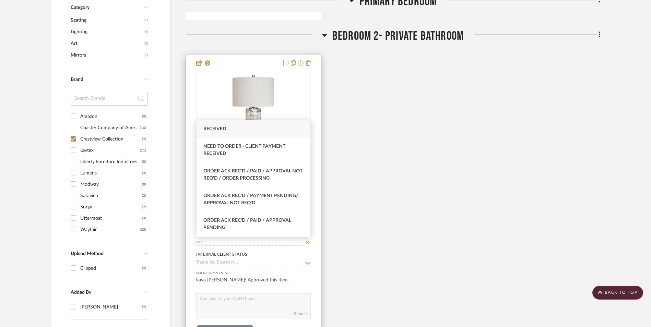
drag, startPoint x: 225, startPoint y: 129, endPoint x: 235, endPoint y: 125, distance: 10.6
click at [225, 129] on span "Received" at bounding box center [215, 129] width 23 height 5
type input "[DATE]"
type input "Received"
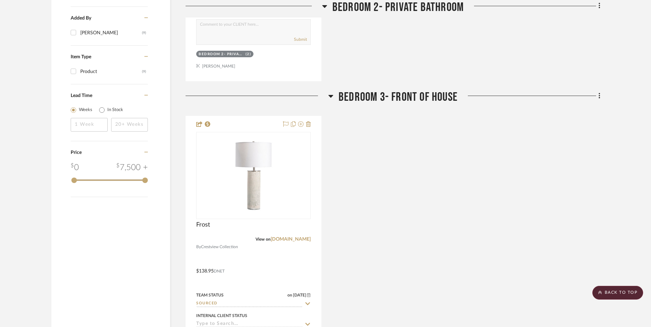
scroll to position [824, 0]
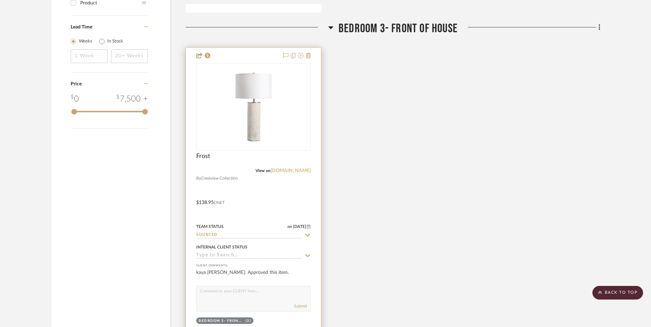
click at [298, 170] on link "[DOMAIN_NAME]" at bounding box center [291, 171] width 40 height 5
click at [235, 235] on input "Sourced" at bounding box center [249, 235] width 106 height 7
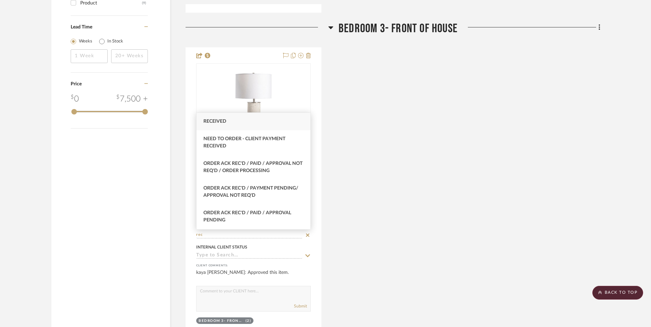
type input "rec"
click at [225, 123] on span "Received" at bounding box center [215, 121] width 23 height 5
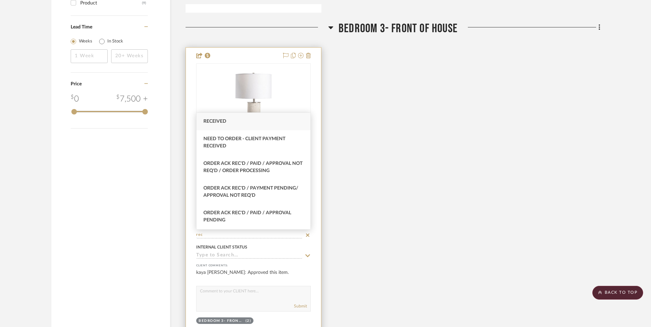
type input "[DATE]"
type input "Received"
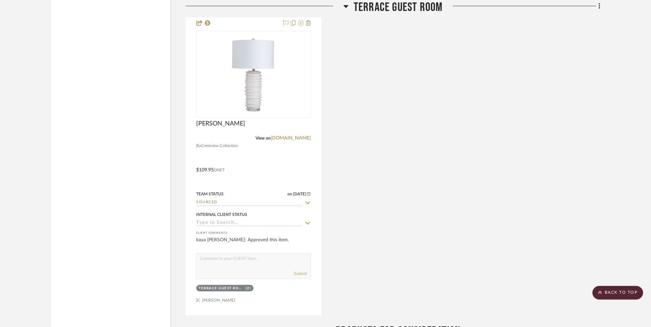
scroll to position [1201, 0]
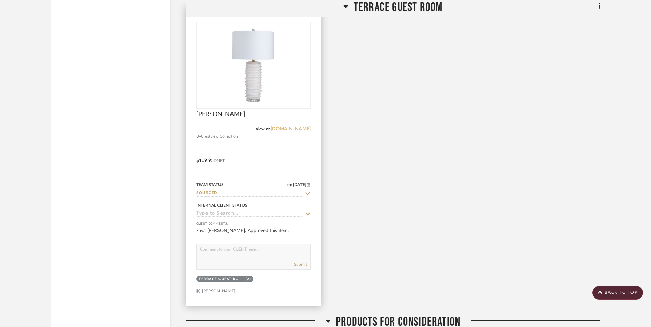
click at [271, 128] on link "[DOMAIN_NAME]" at bounding box center [291, 129] width 40 height 5
click at [208, 194] on input "Sourced" at bounding box center [249, 193] width 106 height 7
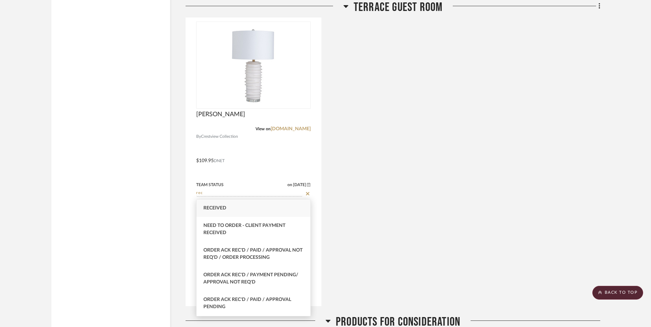
type input "rec"
click at [217, 209] on span "Received" at bounding box center [215, 208] width 23 height 5
type input "[DATE]"
type input "Received"
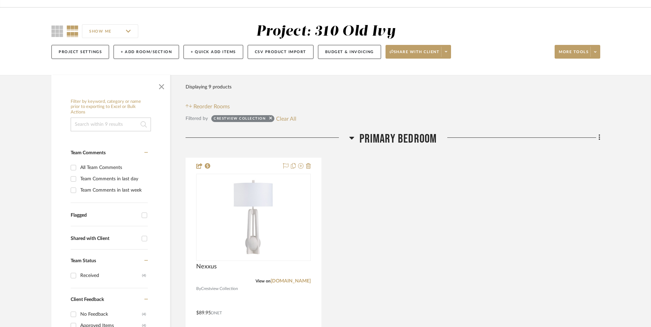
scroll to position [0, 0]
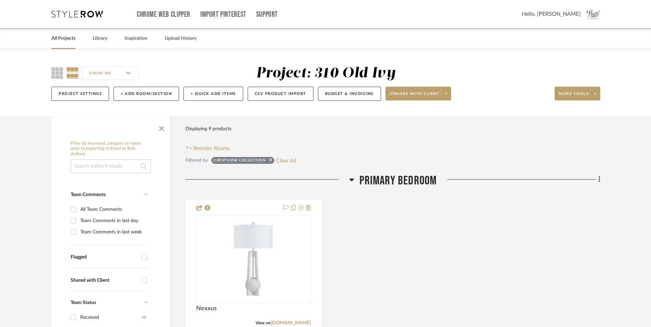
click at [72, 35] on link "All Projects" at bounding box center [63, 38] width 24 height 9
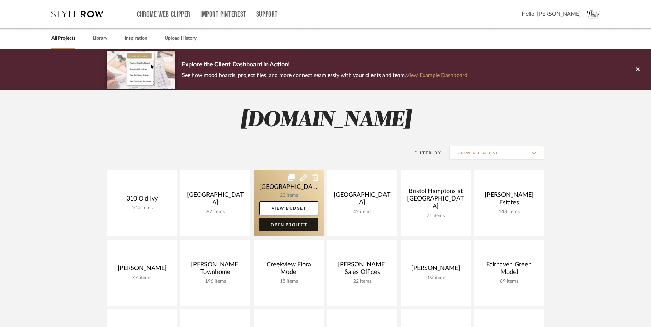
click at [302, 220] on link "Open Project" at bounding box center [288, 225] width 59 height 14
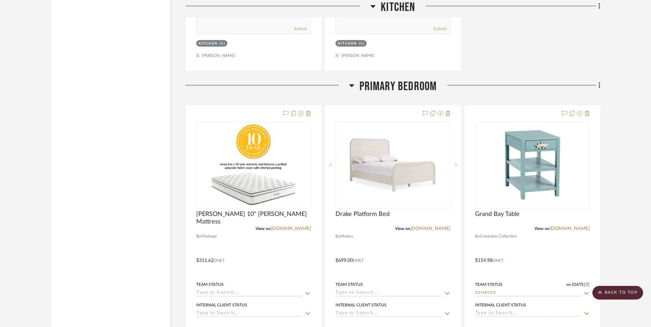
scroll to position [1853, 0]
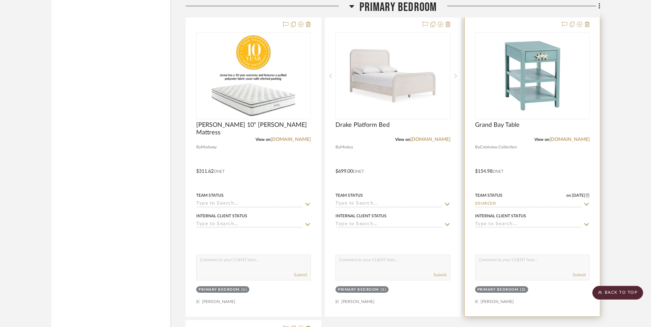
click at [488, 203] on input "Sourced" at bounding box center [528, 204] width 106 height 7
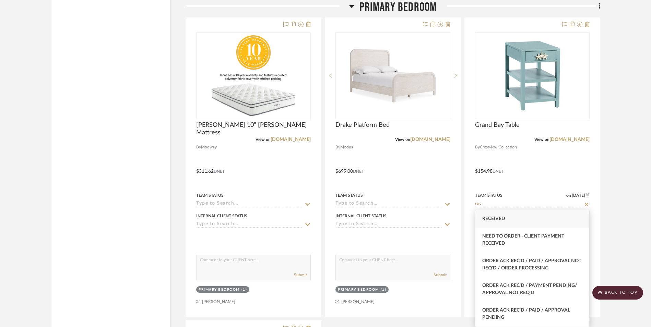
type input "rec"
type input "[DATE]"
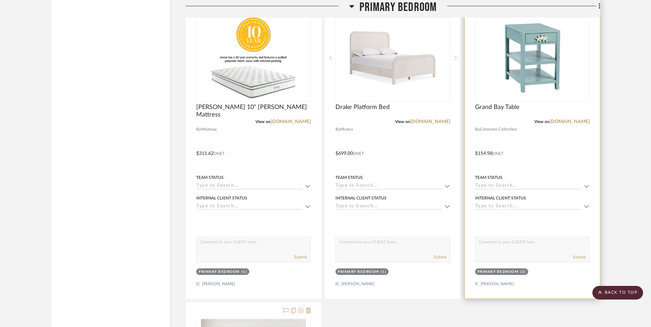
scroll to position [1888, 0]
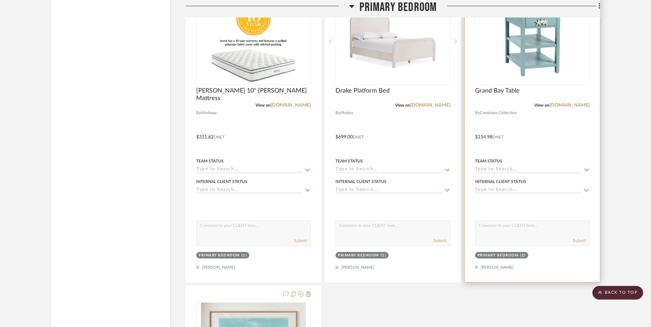
drag, startPoint x: 513, startPoint y: 173, endPoint x: 513, endPoint y: 168, distance: 5.1
click at [513, 173] on input at bounding box center [528, 170] width 106 height 7
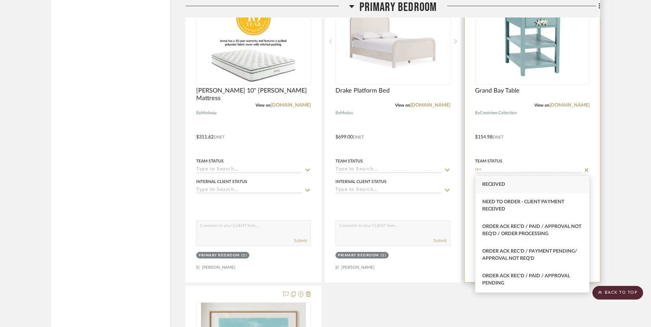
type input "Received"
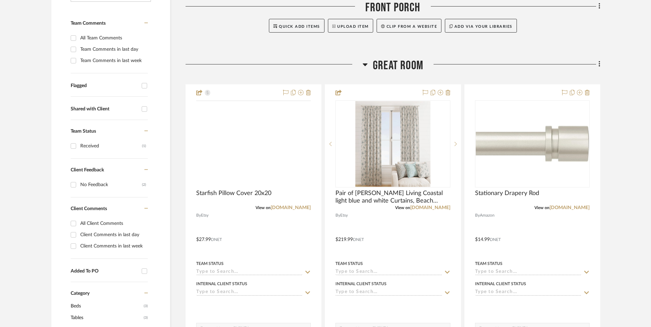
scroll to position [0, 0]
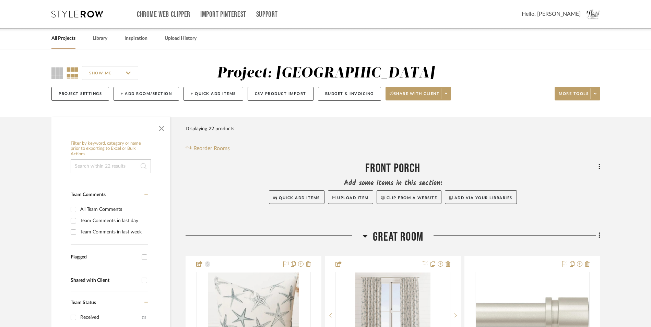
click at [68, 38] on link "All Projects" at bounding box center [63, 38] width 24 height 9
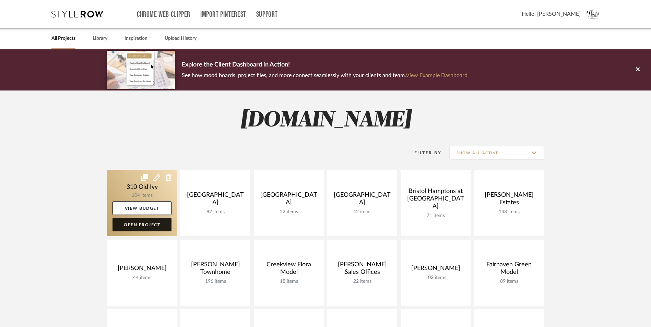
click at [143, 229] on link "Open Project" at bounding box center [142, 225] width 59 height 14
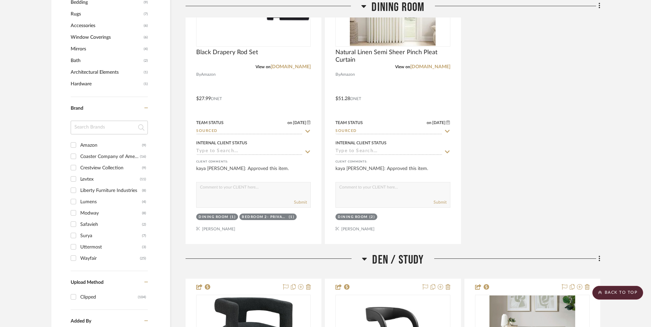
scroll to position [652, 0]
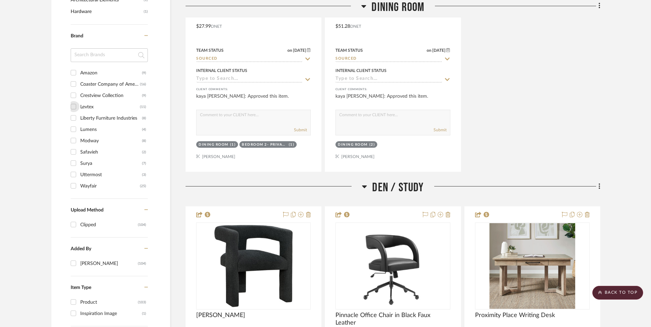
drag, startPoint x: 74, startPoint y: 105, endPoint x: 113, endPoint y: 109, distance: 38.2
click at [74, 105] on input "Levtex (11)" at bounding box center [73, 106] width 11 height 11
checkbox input "true"
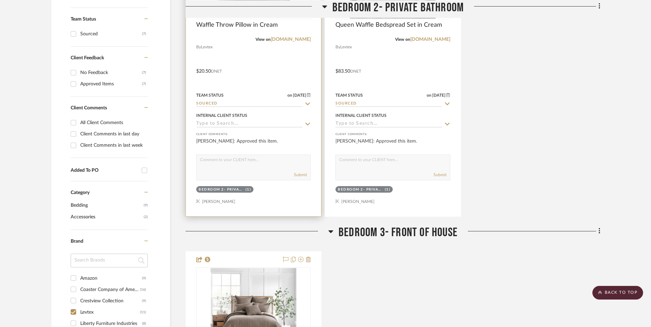
scroll to position [286, 0]
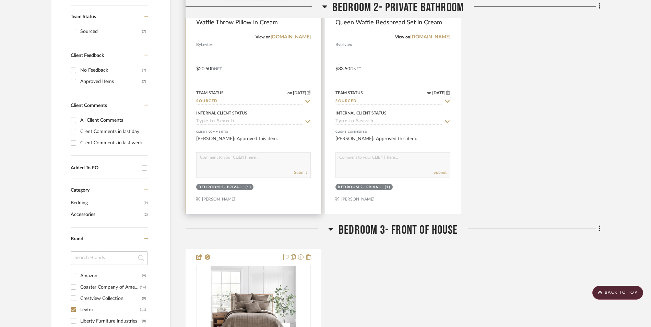
click at [218, 101] on input "Sourced" at bounding box center [249, 101] width 106 height 7
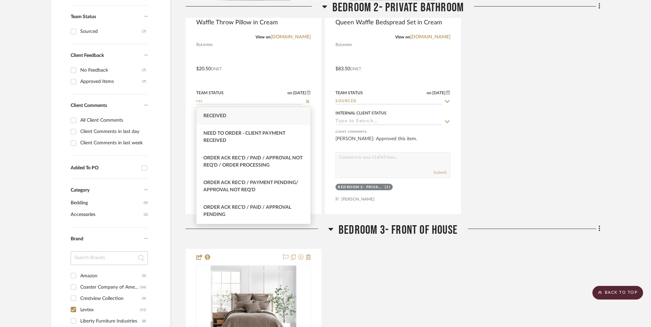
type input "rec"
click at [223, 112] on div "Received" at bounding box center [254, 116] width 114 height 18
type input "[DATE]"
type input "Received"
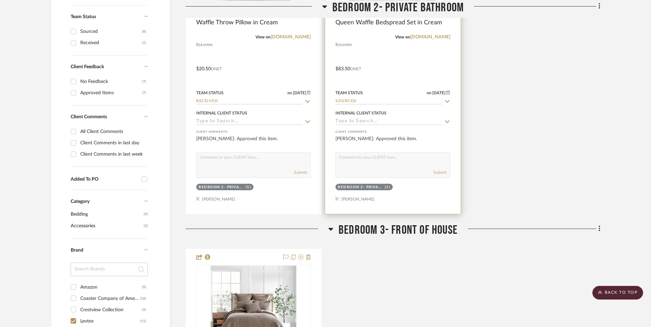
click at [352, 100] on input "Sourced" at bounding box center [389, 101] width 106 height 7
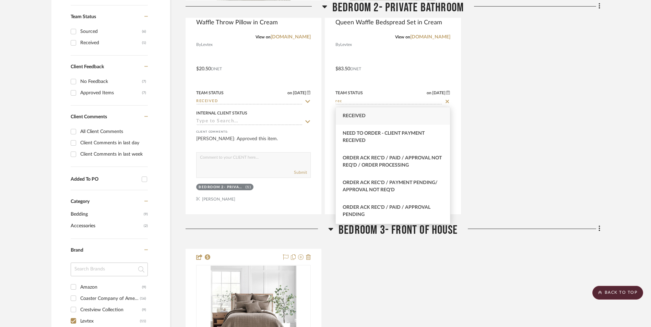
type input "rec"
click at [356, 115] on span "Received" at bounding box center [354, 116] width 23 height 5
type input "[DATE]"
type input "Received"
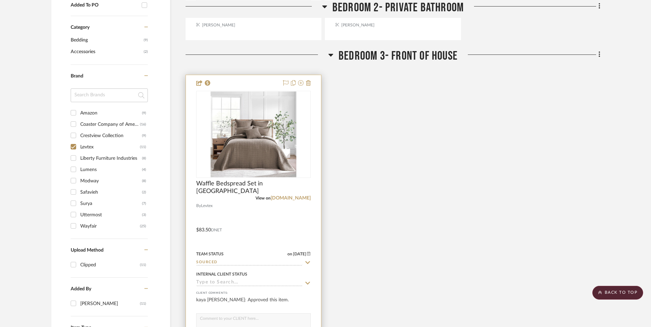
scroll to position [526, 0]
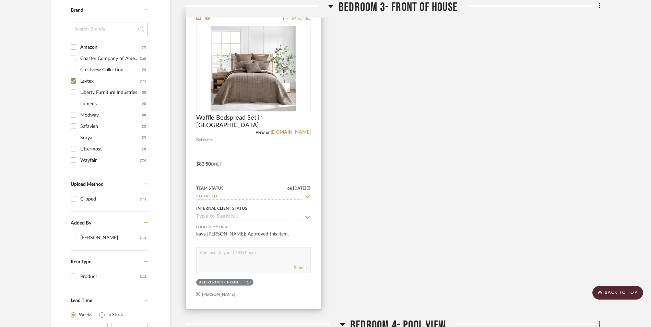
click at [210, 196] on input "Sourced" at bounding box center [249, 197] width 106 height 7
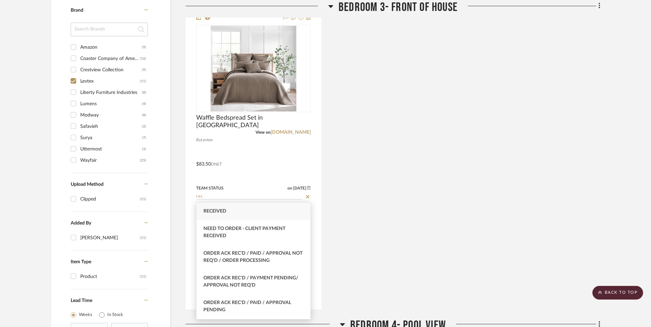
type input "rec"
drag, startPoint x: 213, startPoint y: 210, endPoint x: 375, endPoint y: 175, distance: 166.1
click at [213, 210] on span "Received" at bounding box center [215, 211] width 23 height 5
type input "[DATE]"
type input "Received"
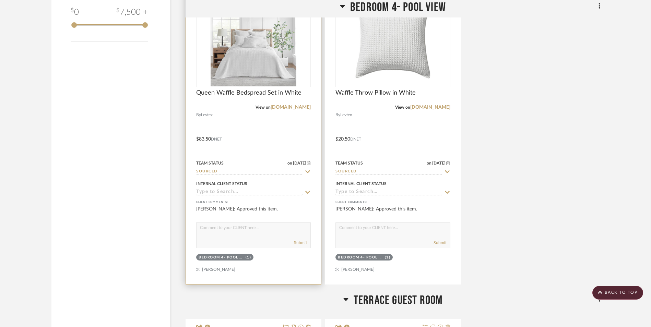
scroll to position [904, 0]
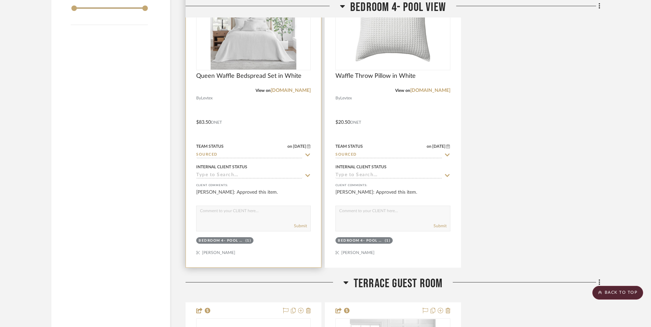
click at [219, 153] on input "Sourced" at bounding box center [249, 155] width 106 height 7
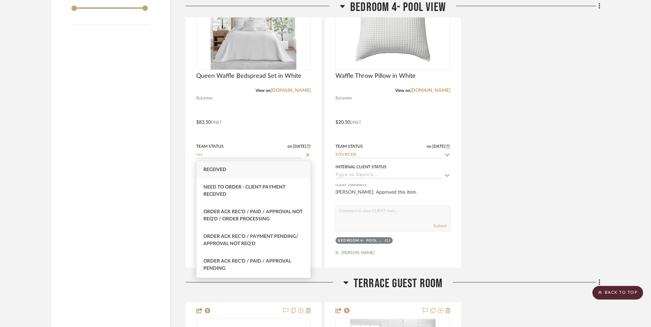
type input "rec"
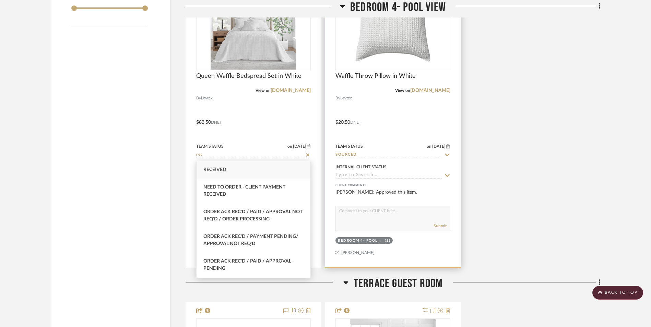
type input "[DATE]"
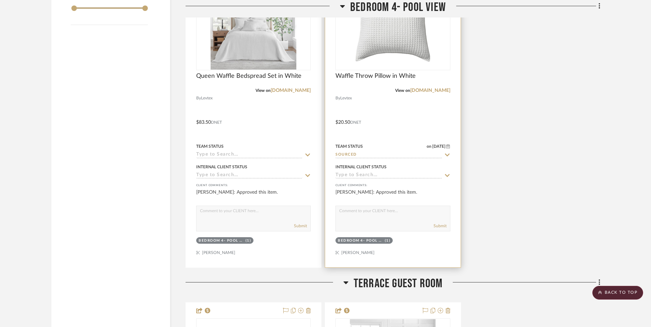
click at [356, 153] on input "Sourced" at bounding box center [389, 155] width 106 height 7
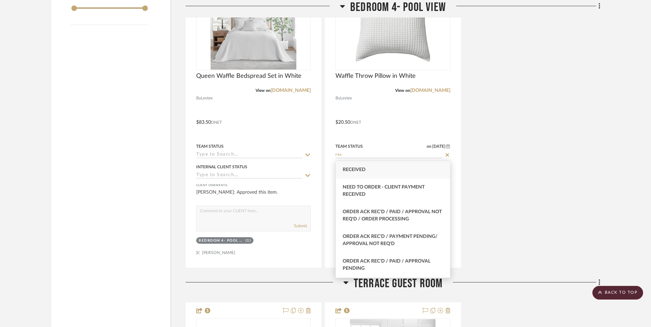
type input "rec"
type input "[DATE]"
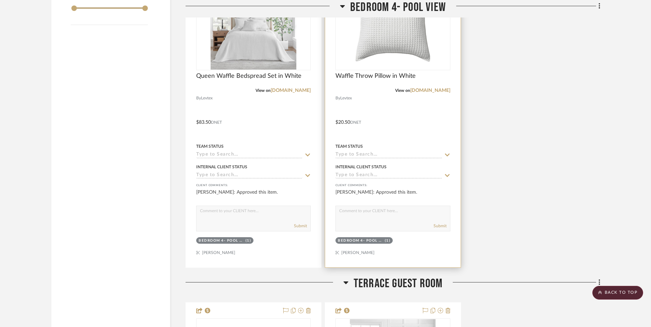
click at [355, 155] on input at bounding box center [389, 155] width 106 height 7
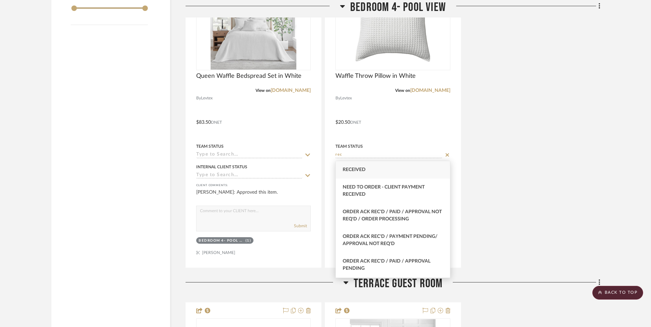
click at [351, 172] on span "Received" at bounding box center [354, 169] width 23 height 5
type input "Received"
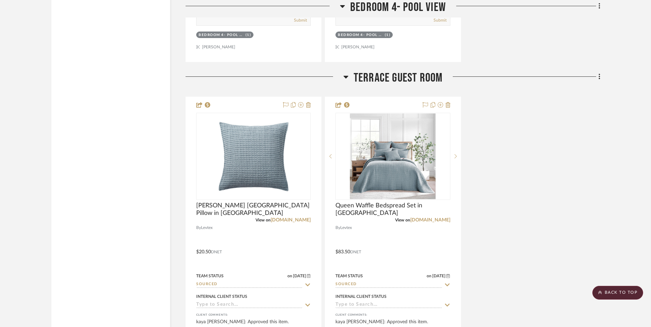
scroll to position [1144, 0]
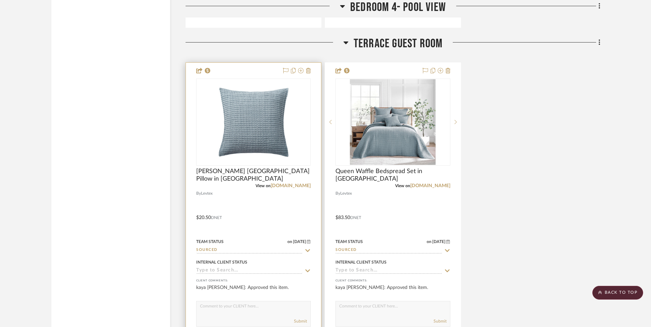
click at [209, 250] on input "Sourced" at bounding box center [249, 250] width 106 height 7
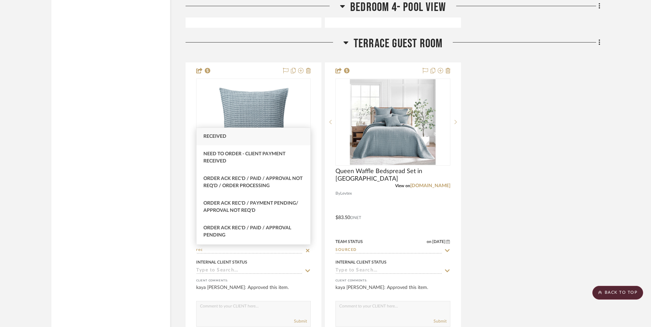
type input "rec"
type input "[DATE]"
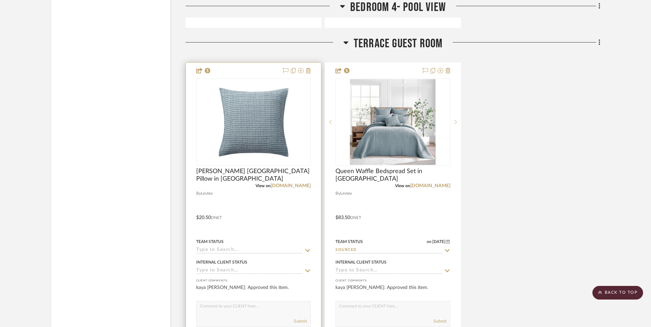
click at [235, 251] on input at bounding box center [249, 250] width 106 height 7
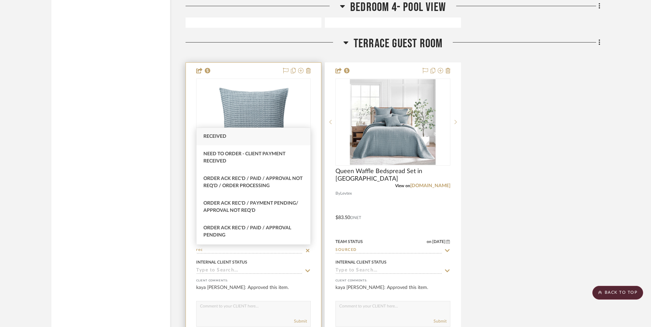
type input "Received"
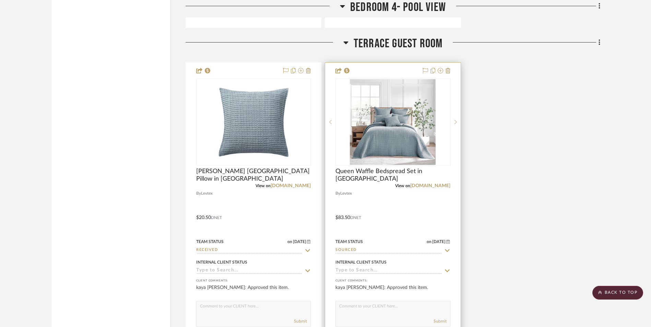
click at [353, 249] on input "Sourced" at bounding box center [389, 250] width 106 height 7
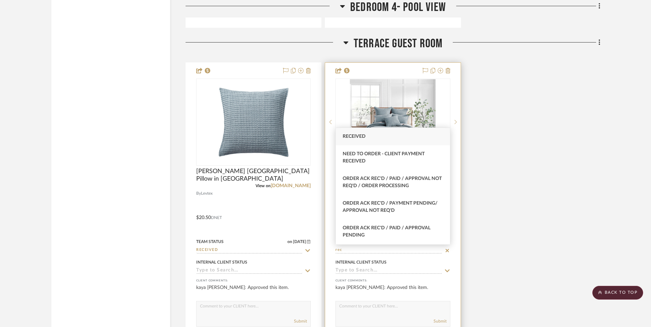
type input "Received"
type input "[DATE]"
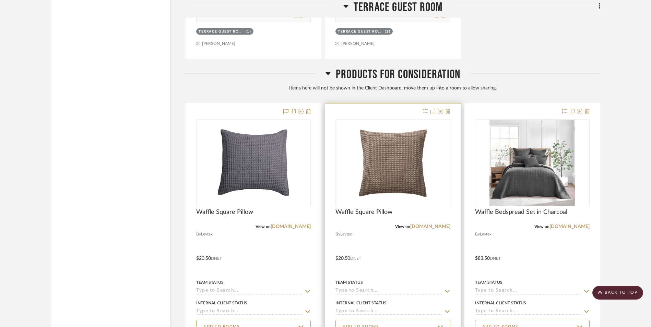
scroll to position [1522, 0]
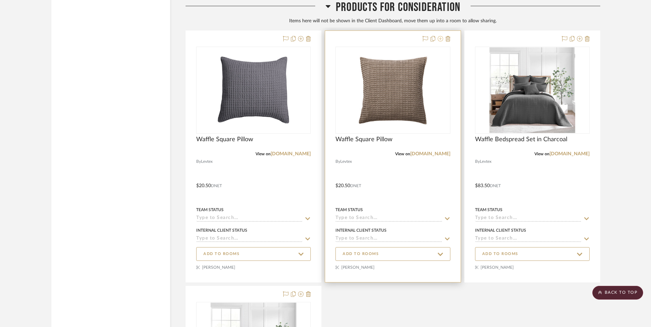
click at [442, 39] on icon at bounding box center [440, 38] width 5 height 5
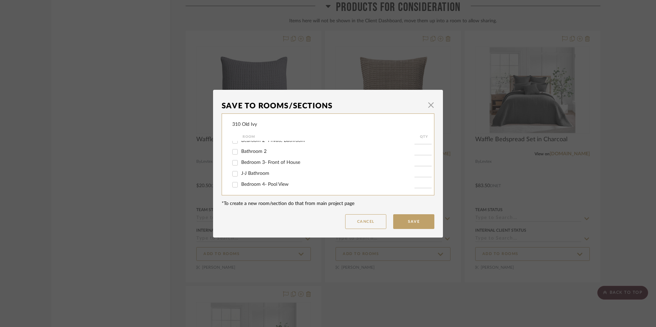
scroll to position [103, 0]
click at [234, 175] on input "Bedroom 3- Front of House" at bounding box center [235, 175] width 11 height 11
checkbox input "true"
type input "1"
click at [403, 218] on button "Save" at bounding box center [413, 221] width 41 height 15
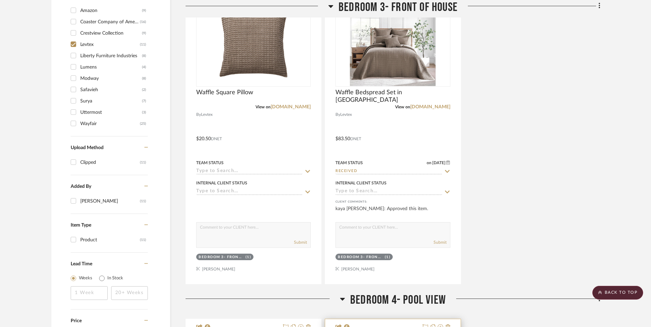
scroll to position [458, 0]
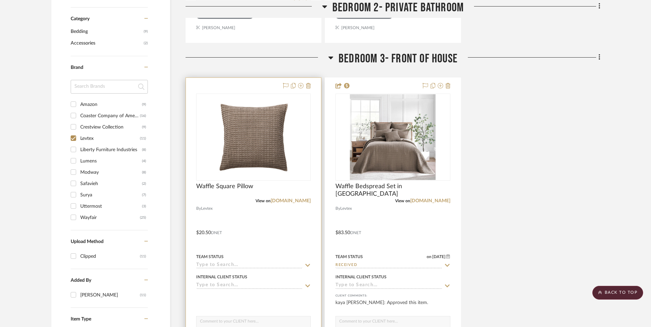
click at [215, 268] on input at bounding box center [249, 266] width 106 height 7
type input "d"
type input "f"
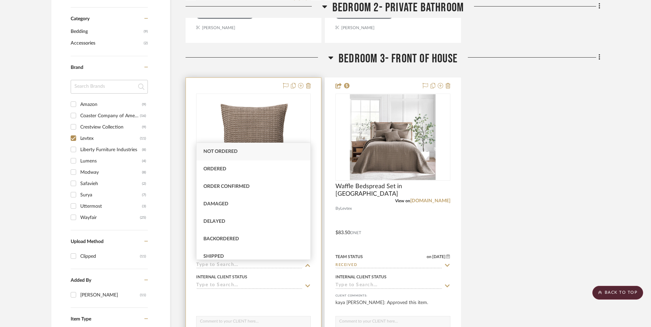
type input "e"
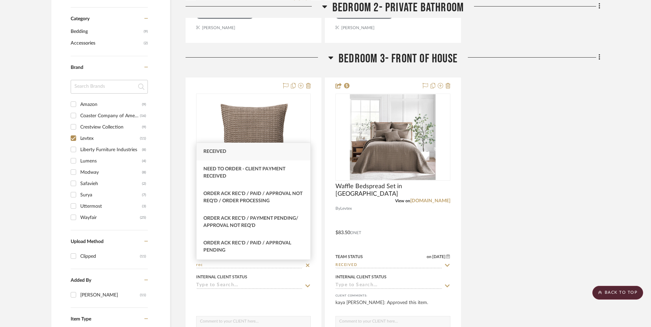
type input "rec"
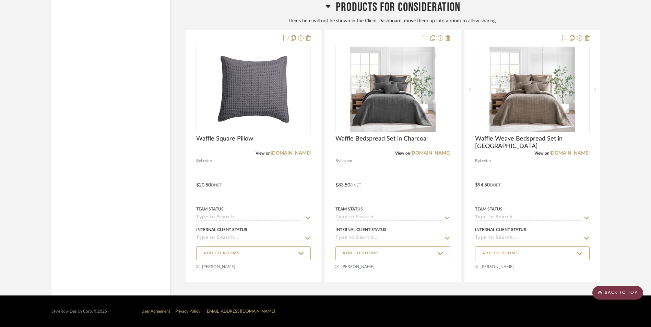
click at [608, 292] on scroll-to-top-button "BACK TO TOP" at bounding box center [618, 293] width 51 height 14
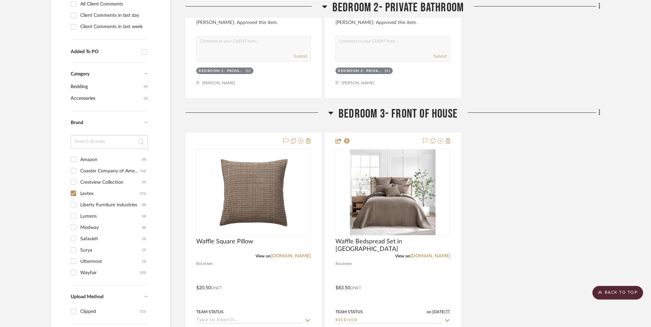
scroll to position [446, 0]
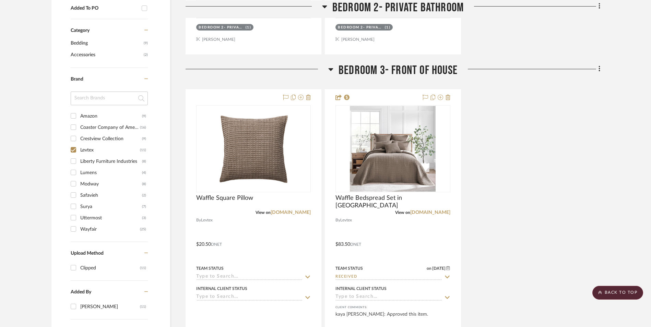
click at [73, 150] on input "Levtex (11)" at bounding box center [73, 149] width 11 height 11
checkbox input "false"
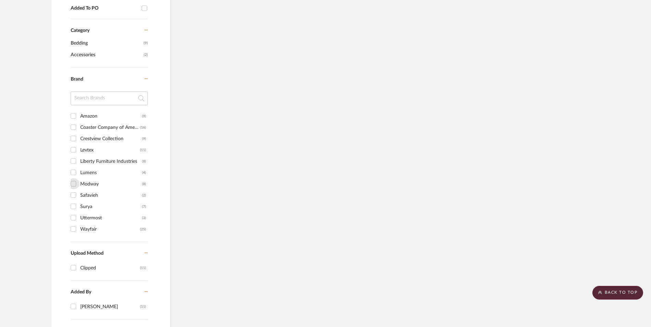
click at [73, 182] on input "Modway (8)" at bounding box center [73, 183] width 11 height 11
checkbox input "true"
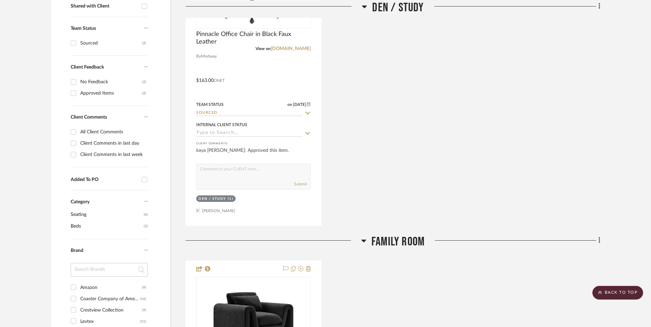
scroll to position [206, 0]
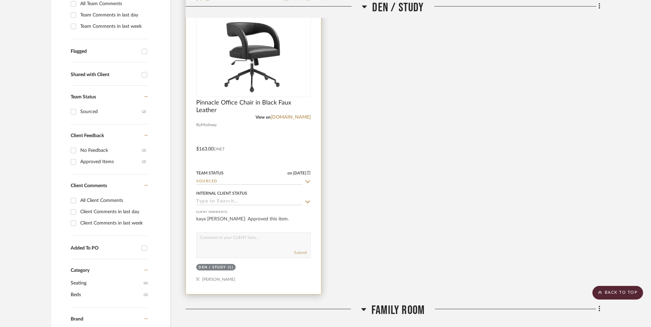
click at [207, 183] on input "Sourced" at bounding box center [249, 182] width 106 height 7
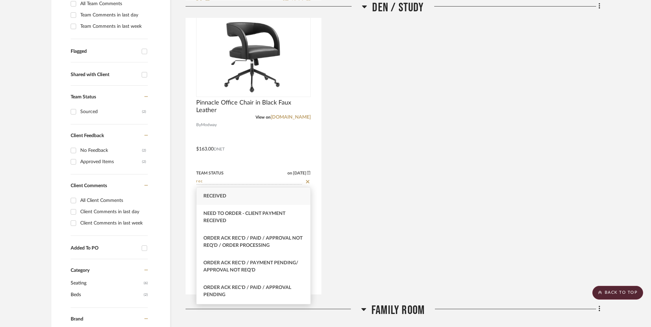
type input "rec"
click at [208, 197] on span "Received" at bounding box center [215, 196] width 23 height 5
type input "[DATE]"
type input "Received"
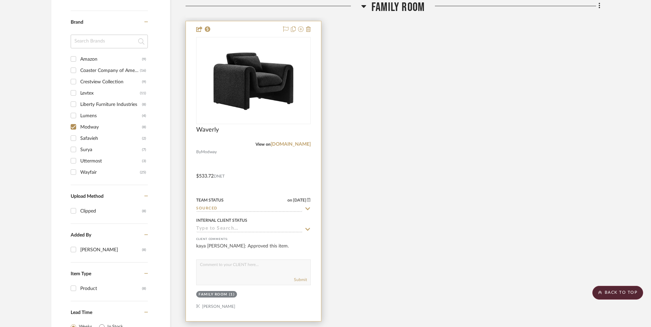
scroll to position [515, 0]
click at [207, 207] on input "Sourced" at bounding box center [249, 209] width 106 height 7
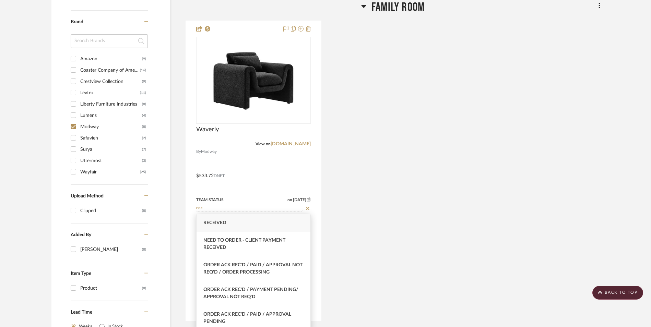
type input "rec"
click at [211, 224] on span "Received" at bounding box center [215, 223] width 23 height 5
type input "[DATE]"
type input "Received"
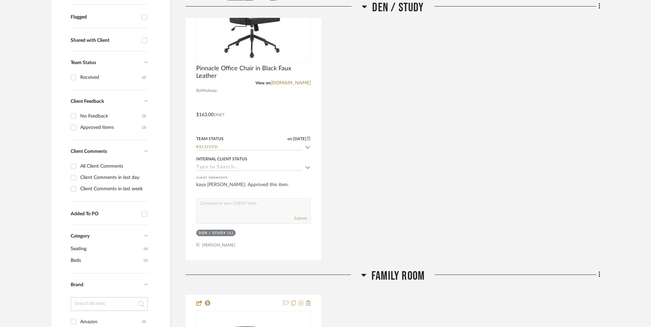
scroll to position [446, 0]
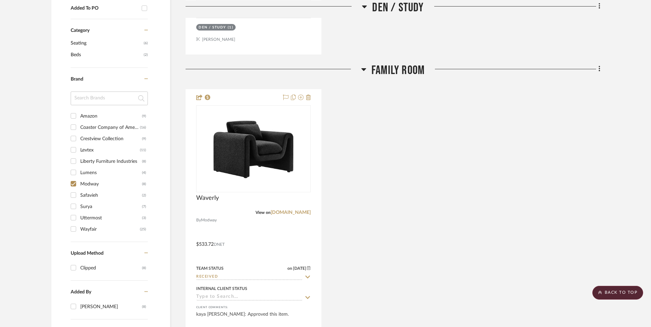
click at [73, 184] on input "Modway (8)" at bounding box center [73, 183] width 11 height 11
checkbox input "false"
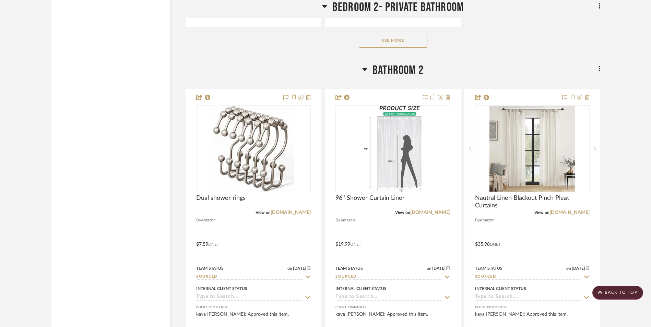
scroll to position [4667, 0]
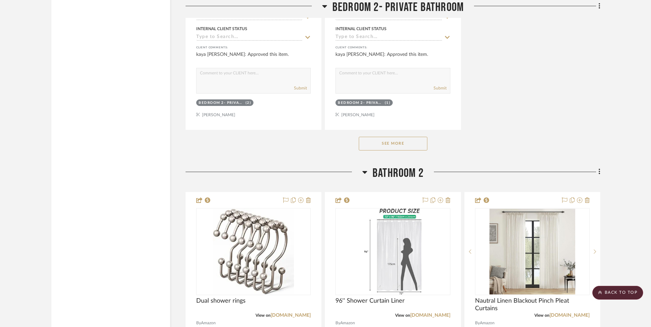
drag, startPoint x: 399, startPoint y: 145, endPoint x: 571, endPoint y: 132, distance: 172.1
click at [401, 144] on button "See More" at bounding box center [393, 144] width 69 height 14
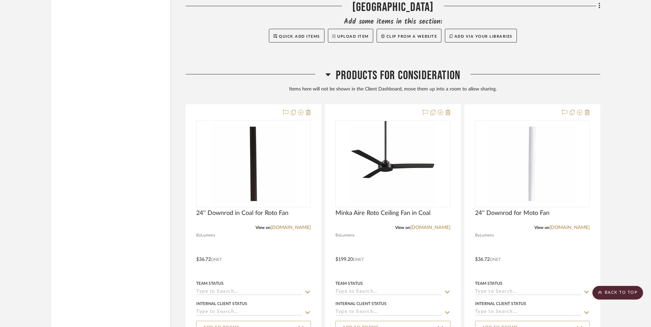
scroll to position [9557, 0]
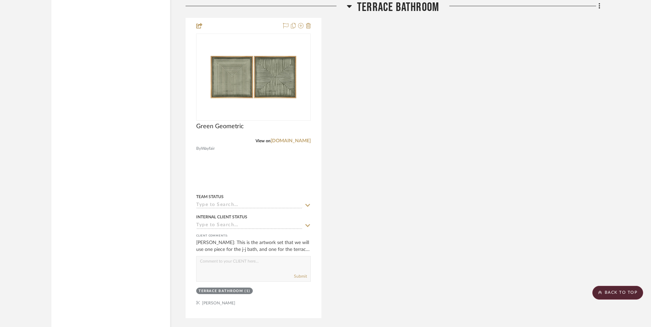
click at [622, 294] on scroll-to-top-button "BACK TO TOP" at bounding box center [618, 293] width 51 height 14
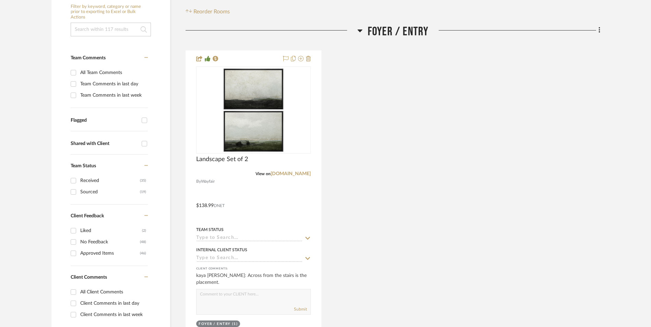
scroll to position [137, 0]
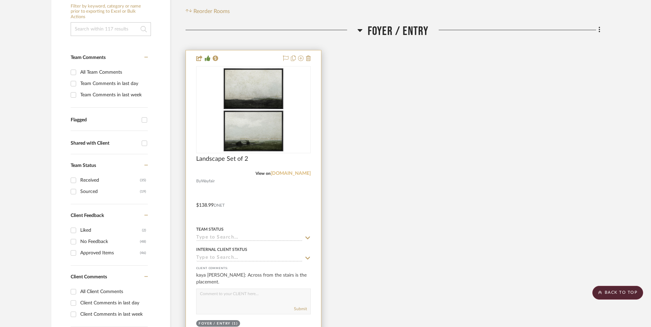
click at [297, 172] on link "[DOMAIN_NAME]" at bounding box center [291, 173] width 40 height 5
click at [218, 237] on input at bounding box center [249, 238] width 106 height 7
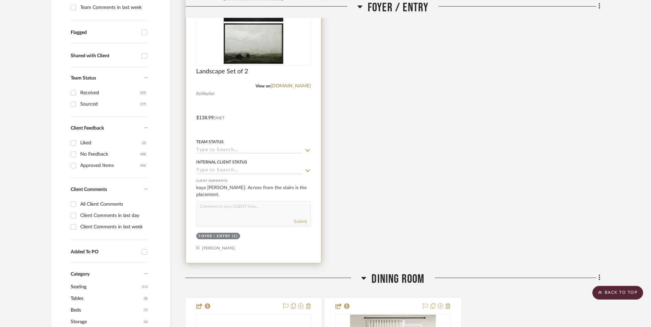
scroll to position [224, 0]
click at [215, 150] on input at bounding box center [249, 151] width 106 height 7
click at [221, 151] on input at bounding box center [249, 151] width 106 height 7
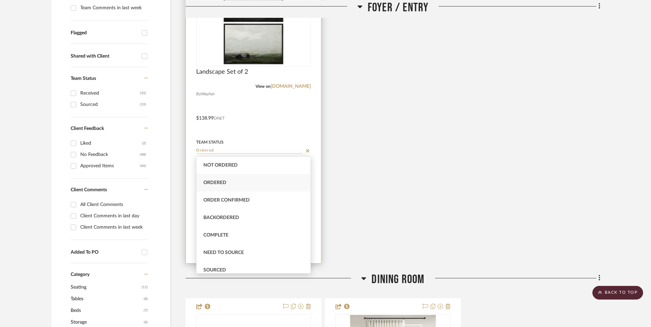
type input "Ordered"
type input "[DATE]"
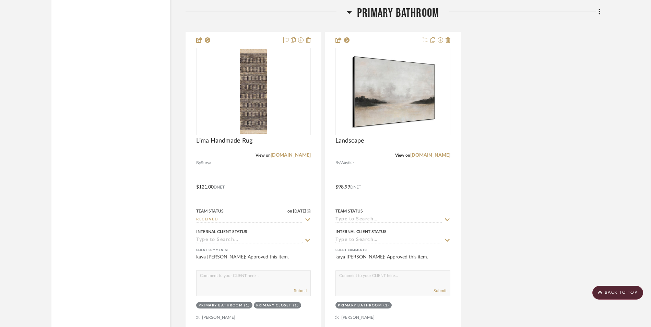
scroll to position [3142, 0]
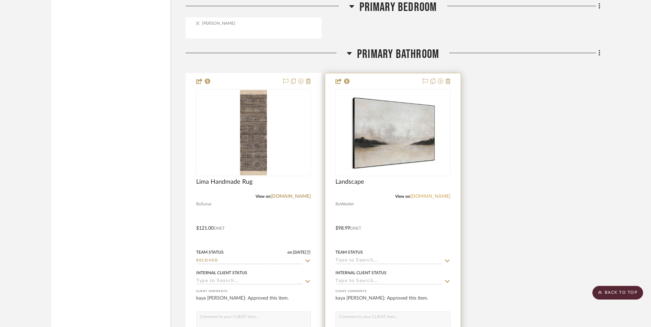
click at [431, 197] on link "[DOMAIN_NAME]" at bounding box center [430, 196] width 40 height 5
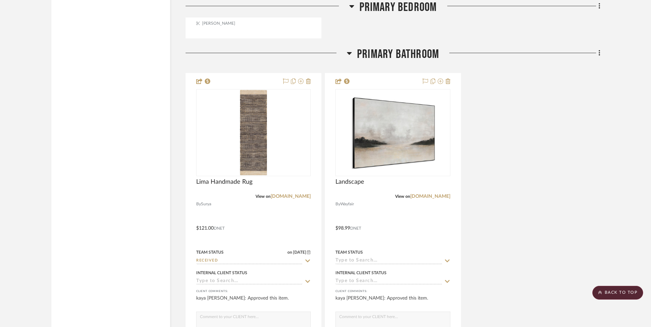
scroll to position [3469, 0]
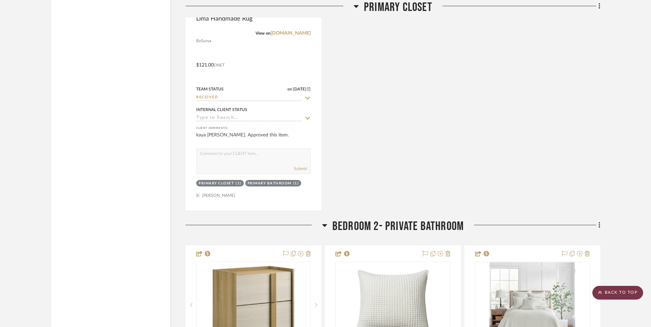
click at [622, 292] on scroll-to-top-button "BACK TO TOP" at bounding box center [618, 293] width 51 height 14
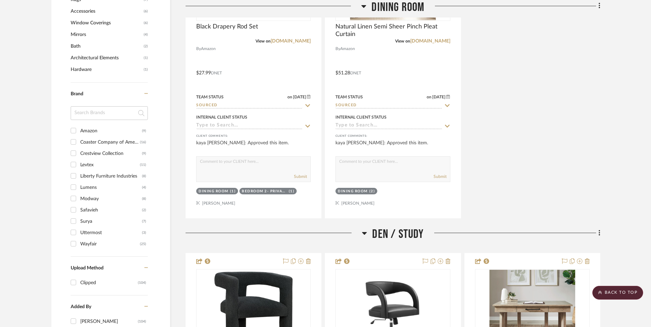
scroll to position [618, 0]
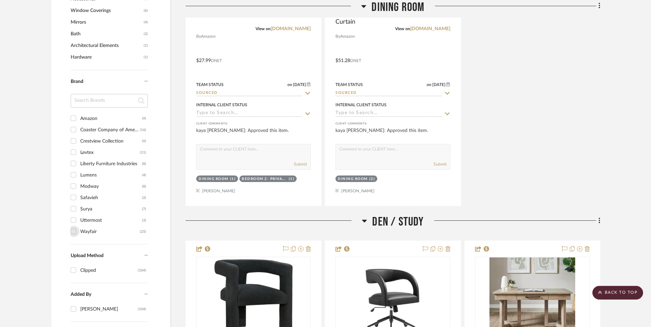
click at [73, 231] on input "Wayfair (25)" at bounding box center [73, 231] width 11 height 11
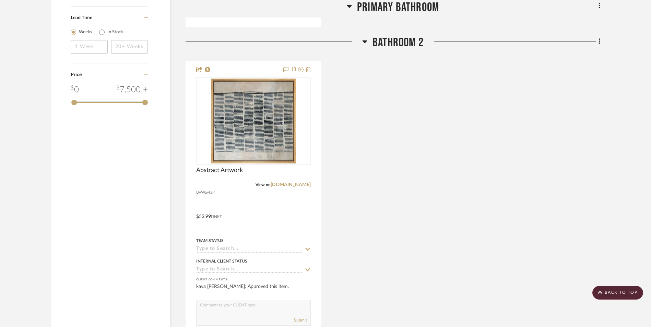
scroll to position [822, 0]
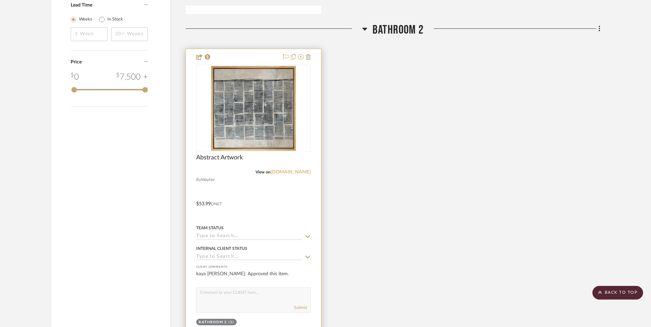
click at [302, 172] on link "[DOMAIN_NAME]" at bounding box center [291, 172] width 40 height 5
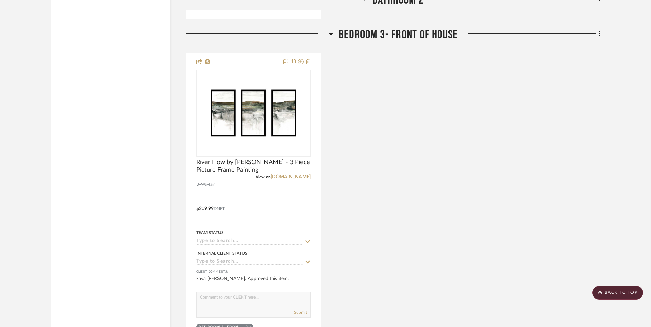
scroll to position [1165, 0]
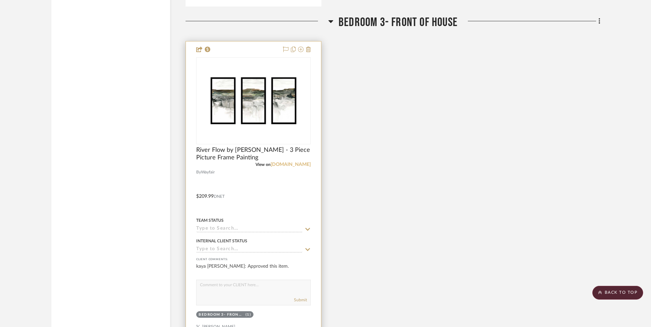
click at [294, 165] on link "[DOMAIN_NAME]" at bounding box center [291, 164] width 40 height 5
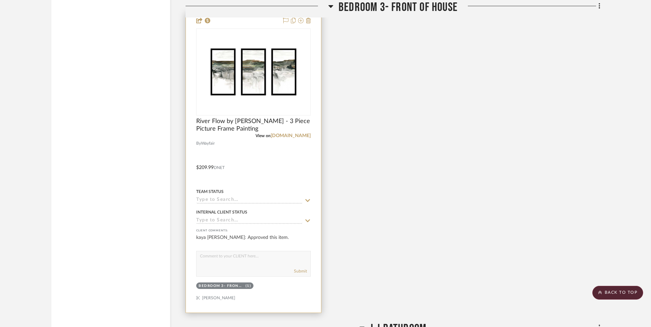
scroll to position [1234, 0]
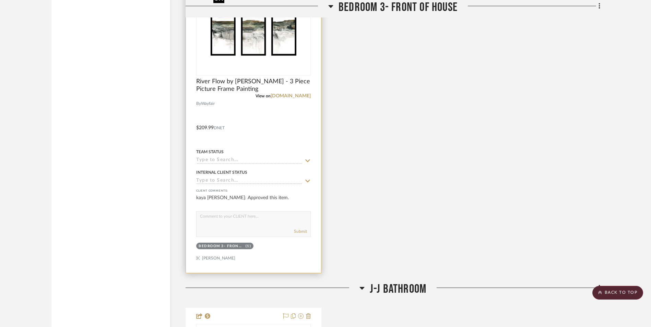
click at [254, 38] on img "0" at bounding box center [254, 32] width 86 height 86
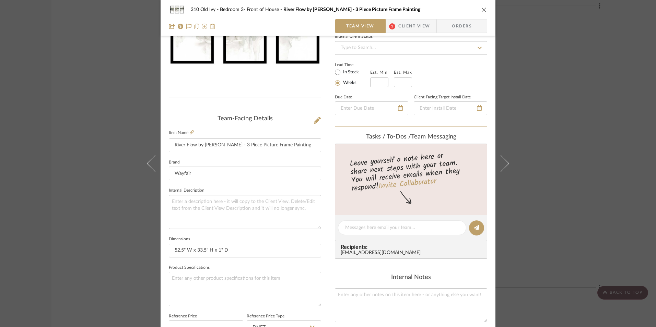
scroll to position [137, 0]
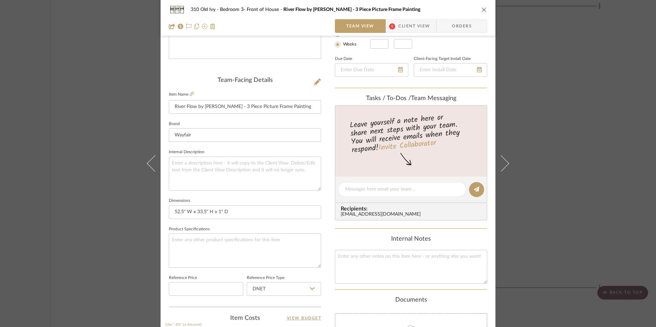
click at [483, 10] on icon "close" at bounding box center [484, 9] width 5 height 5
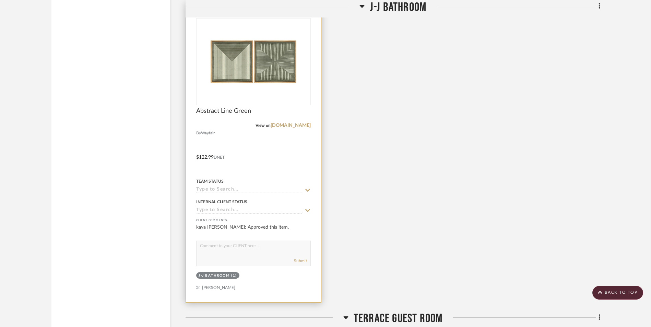
scroll to position [1577, 0]
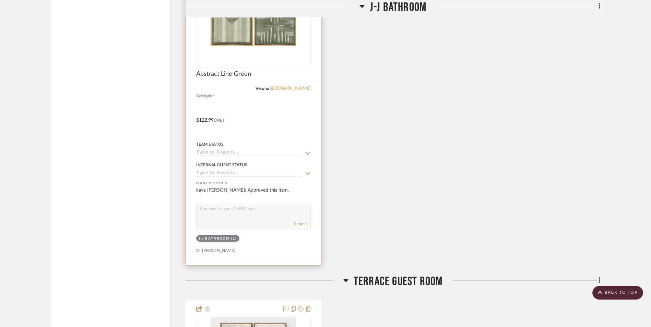
click at [305, 88] on link "[DOMAIN_NAME]" at bounding box center [291, 88] width 40 height 5
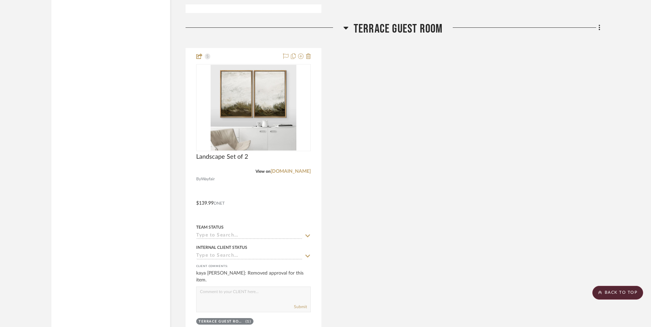
scroll to position [1852, 0]
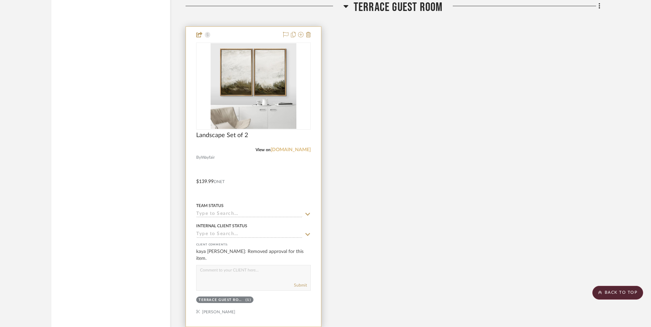
click at [302, 148] on link "[DOMAIN_NAME]" at bounding box center [291, 150] width 40 height 5
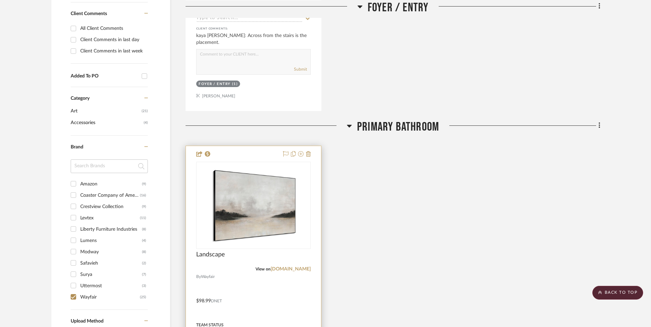
scroll to position [378, 0]
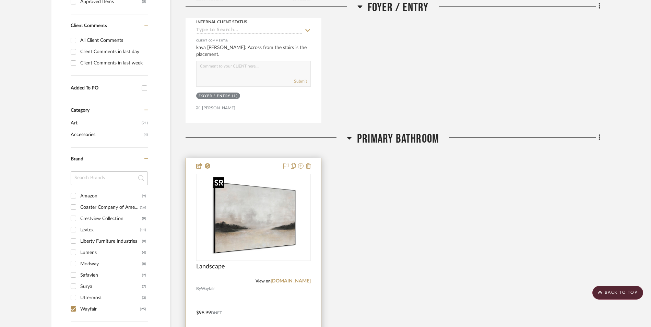
click at [243, 227] on img "0" at bounding box center [254, 218] width 86 height 86
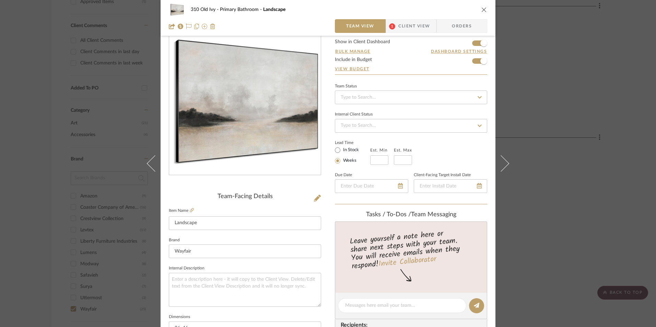
scroll to position [0, 0]
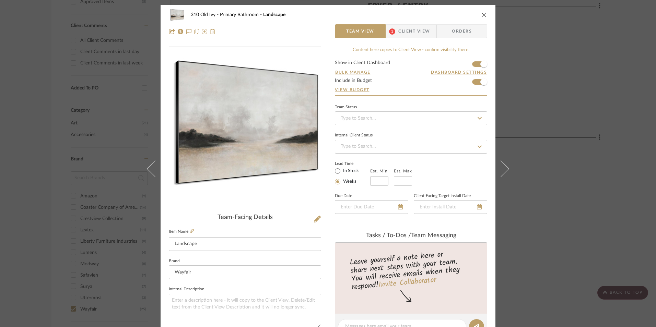
click at [482, 17] on icon "close" at bounding box center [484, 14] width 5 height 5
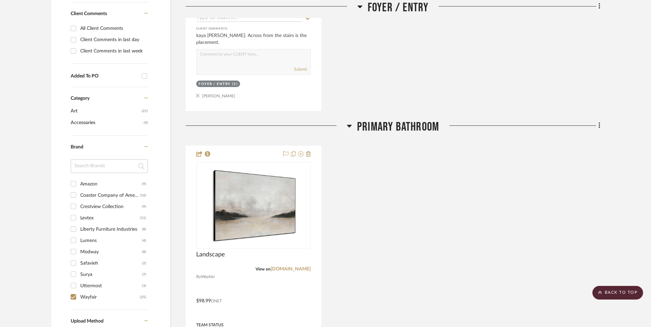
scroll to position [446, 0]
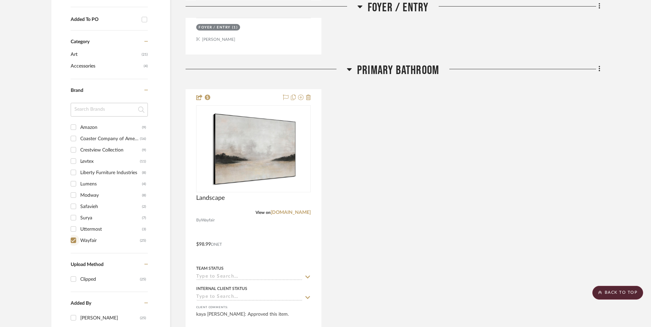
click at [73, 241] on input "Wayfair (25)" at bounding box center [73, 240] width 11 height 11
checkbox input "false"
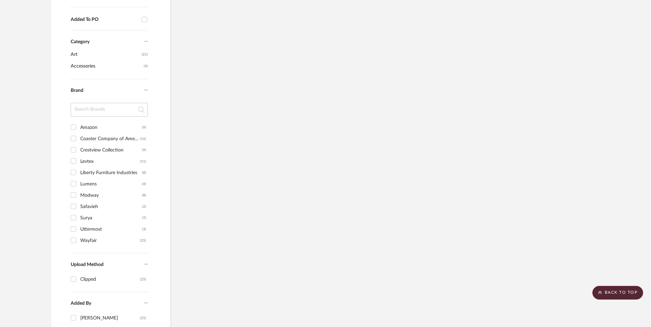
click at [73, 128] on input "Amazon (9)" at bounding box center [73, 127] width 11 height 11
checkbox input "true"
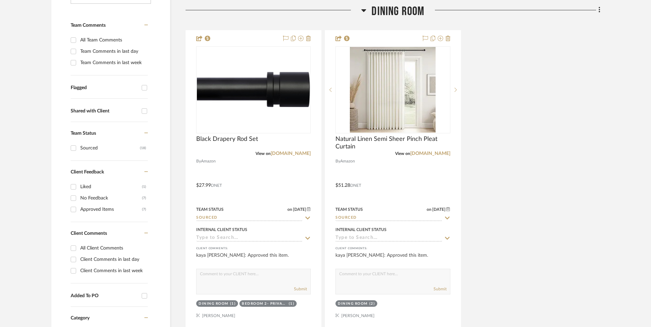
scroll to position [172, 0]
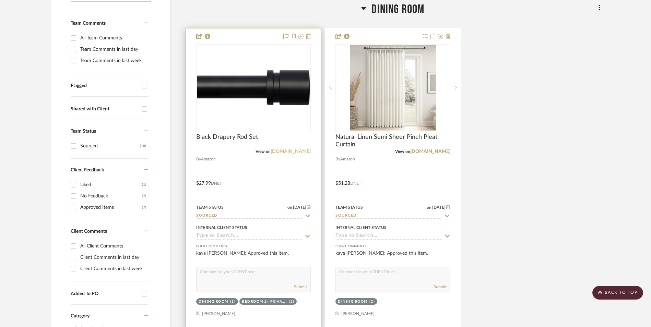
click at [303, 154] on link "[DOMAIN_NAME]" at bounding box center [291, 151] width 40 height 5
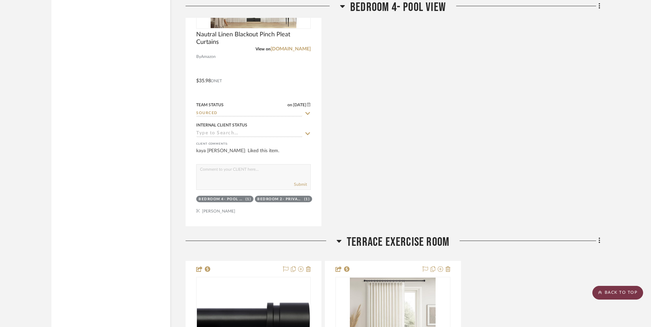
scroll to position [1939, 0]
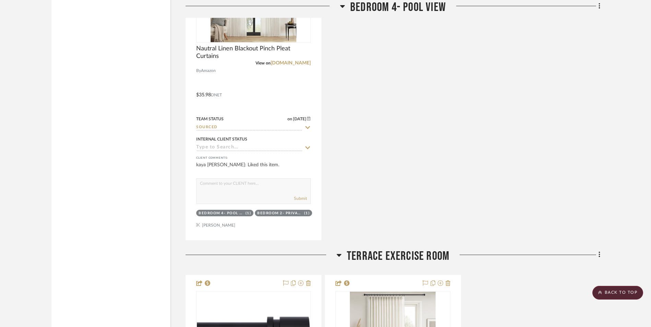
click at [607, 296] on scroll-to-top-button "BACK TO TOP" at bounding box center [618, 293] width 51 height 14
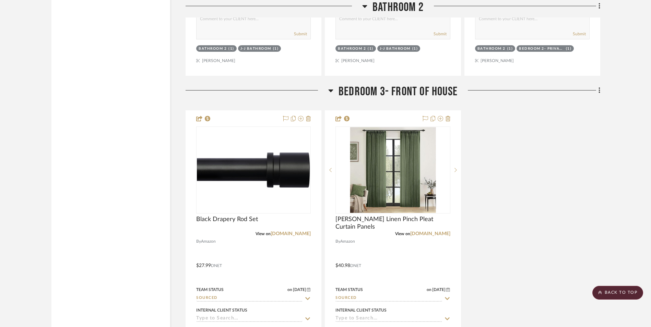
scroll to position [1167, 0]
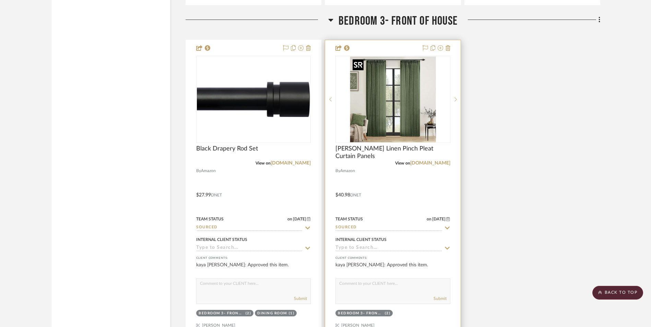
click at [392, 105] on img "0" at bounding box center [393, 100] width 86 height 86
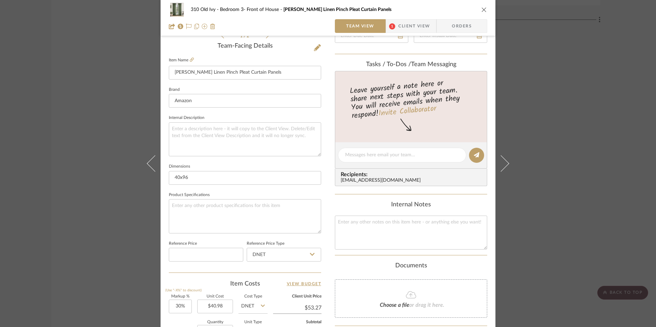
scroll to position [275, 0]
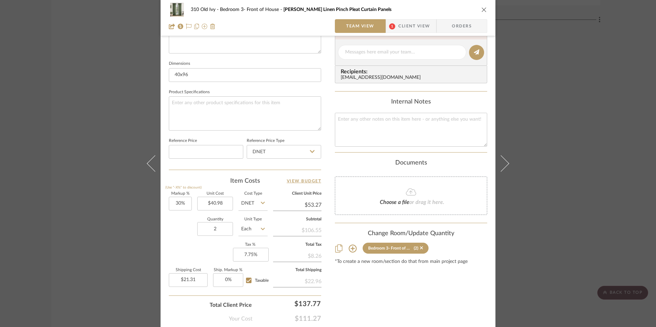
click at [482, 12] on icon "close" at bounding box center [484, 9] width 5 height 5
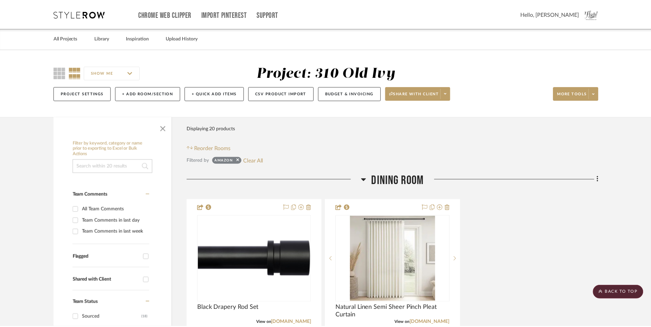
scroll to position [1167, 0]
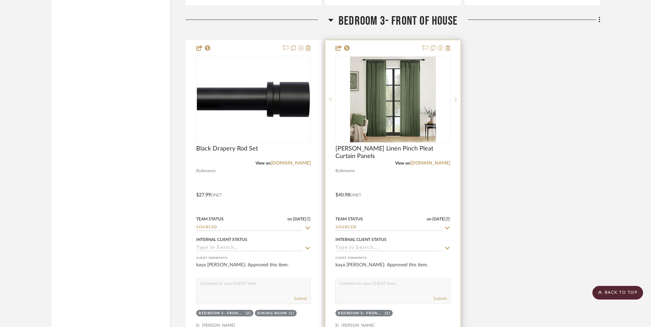
click at [361, 227] on input "Sourced" at bounding box center [389, 228] width 106 height 7
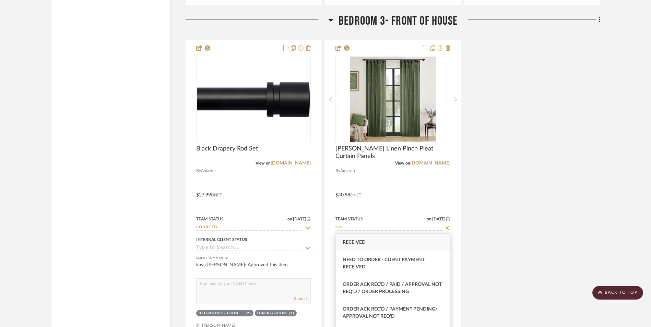
type input "rec"
type input "[DATE]"
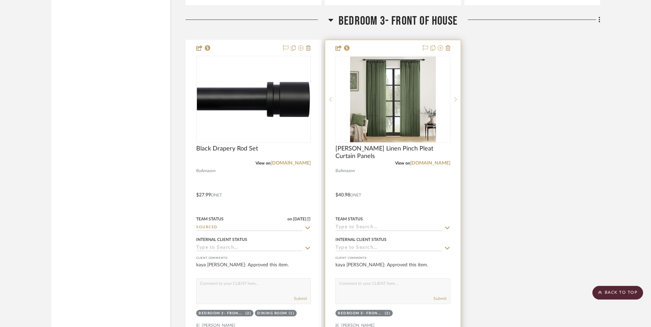
click at [358, 227] on input at bounding box center [389, 228] width 106 height 7
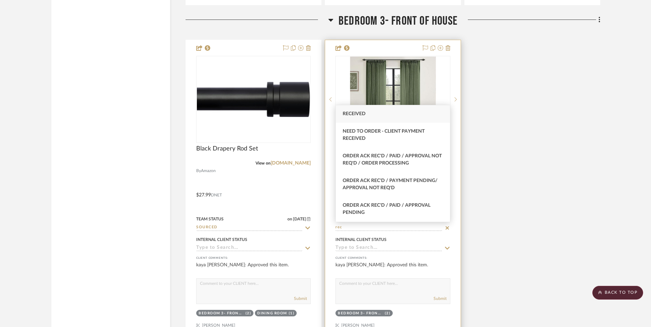
type input "Received"
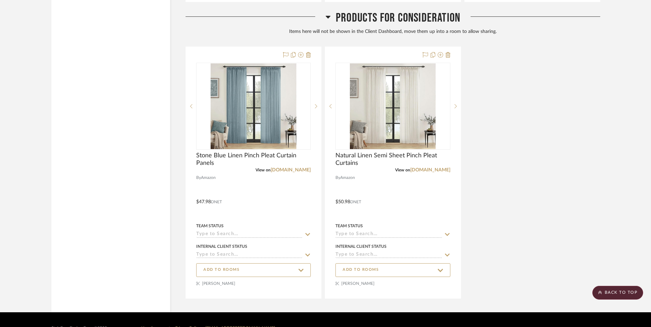
scroll to position [2865, 0]
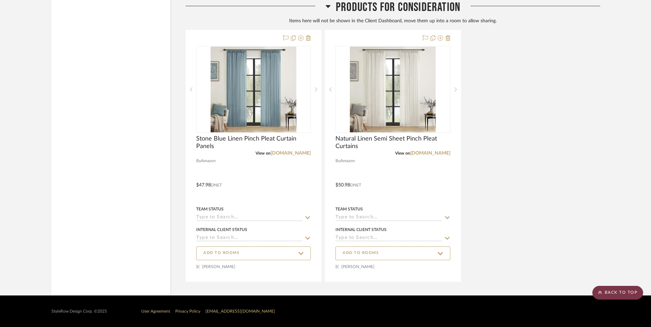
click at [620, 291] on scroll-to-top-button "BACK TO TOP" at bounding box center [618, 293] width 51 height 14
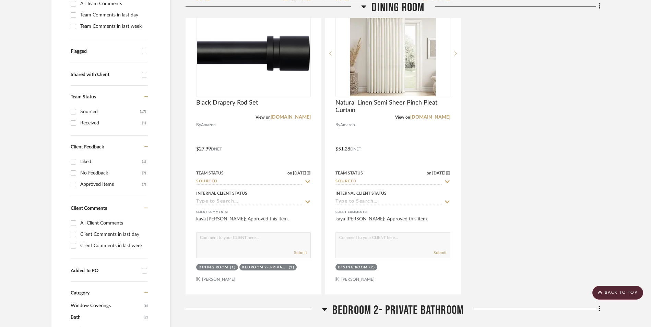
scroll to position [343, 0]
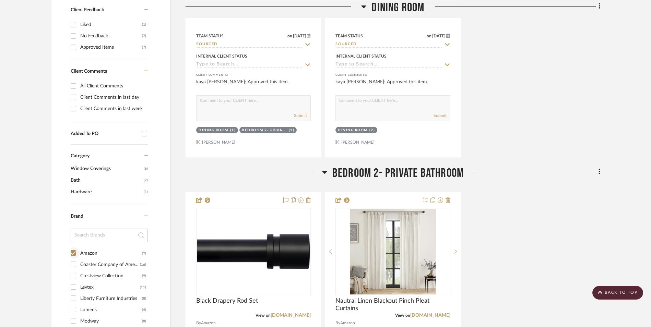
click at [71, 253] on input "Amazon (9)" at bounding box center [73, 253] width 11 height 11
checkbox input "false"
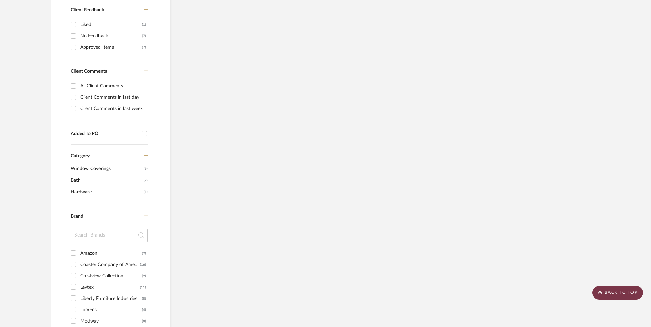
click at [609, 296] on scroll-to-top-button "BACK TO TOP" at bounding box center [618, 293] width 51 height 14
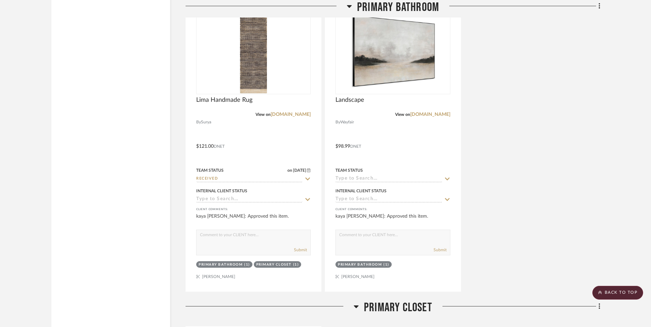
scroll to position [3157, 0]
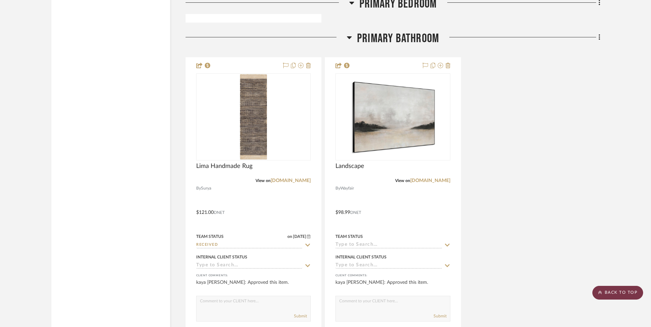
click at [617, 289] on scroll-to-top-button "BACK TO TOP" at bounding box center [618, 293] width 51 height 14
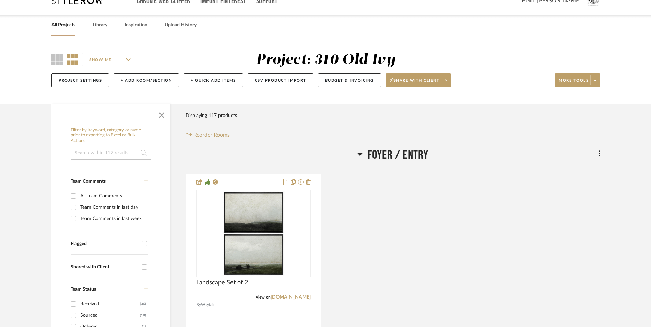
scroll to position [0, 0]
